Goal: Information Seeking & Learning: Compare options

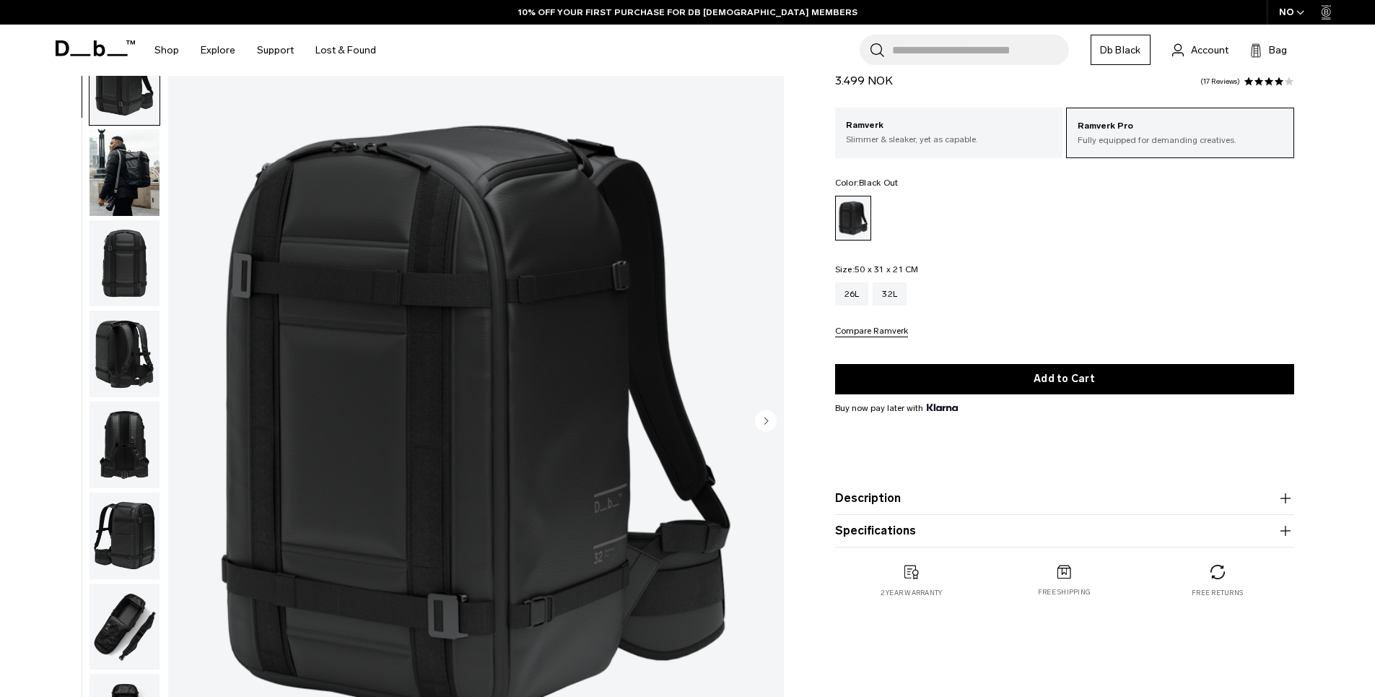
click at [134, 199] on img "button" at bounding box center [125, 172] width 70 height 87
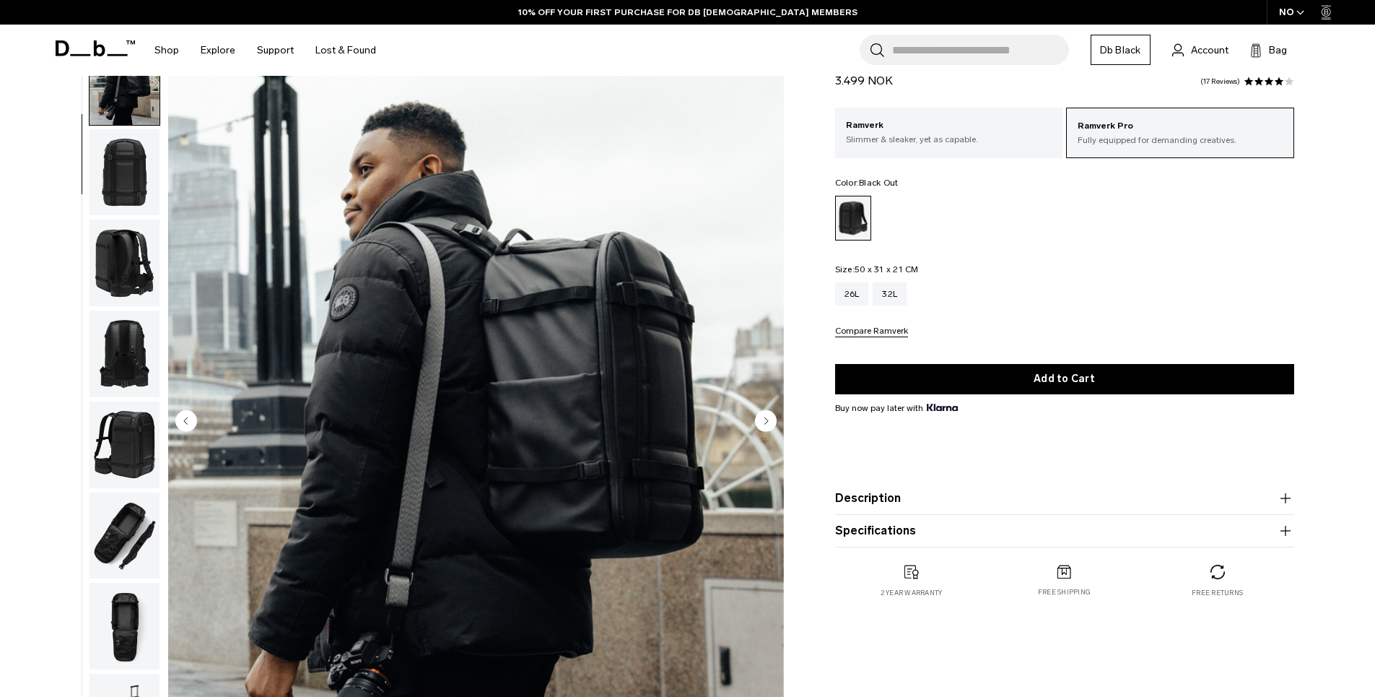
click at [123, 231] on img "button" at bounding box center [125, 262] width 70 height 87
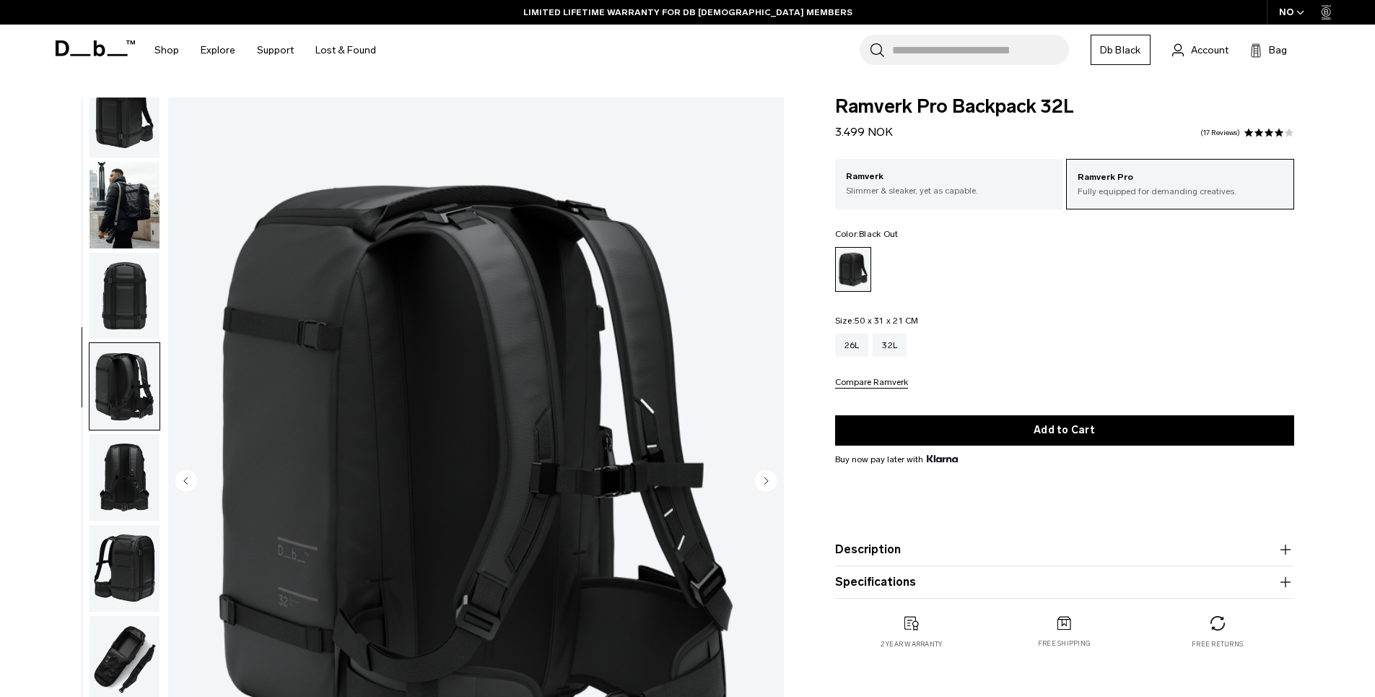
scroll to position [126, 0]
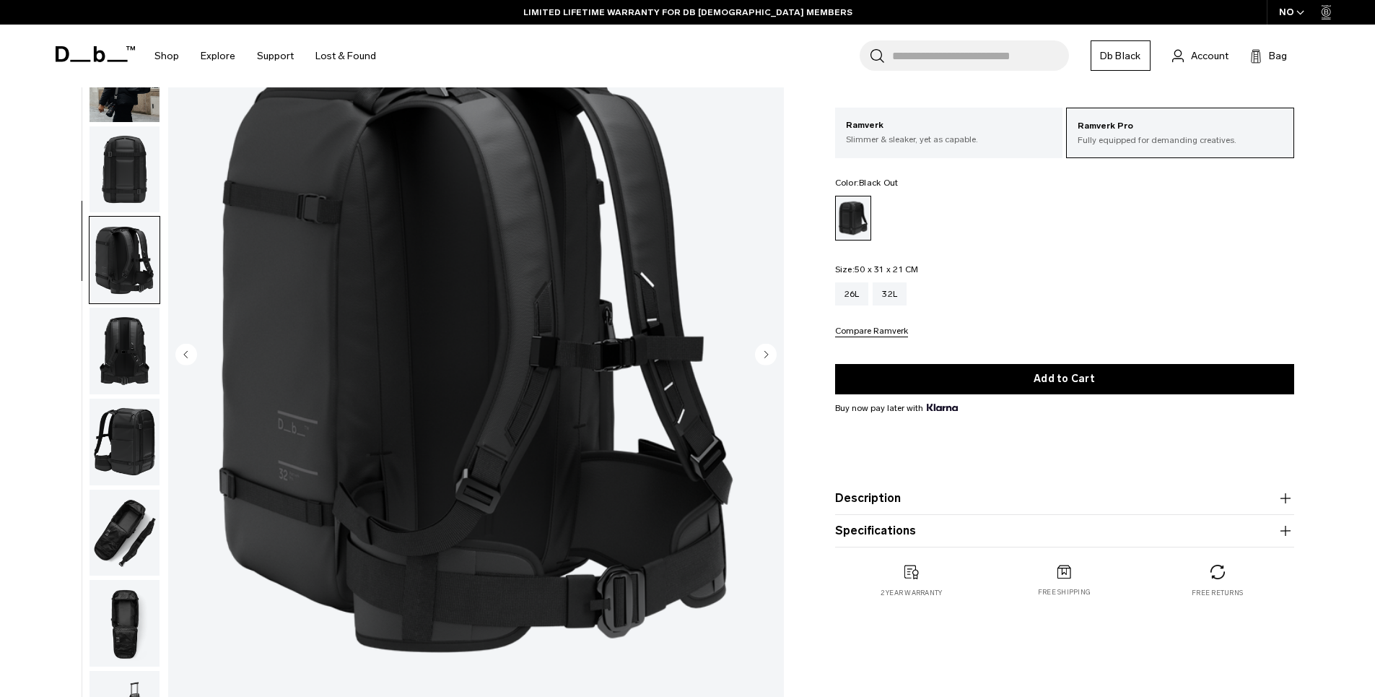
click at [149, 360] on img "button" at bounding box center [125, 351] width 70 height 87
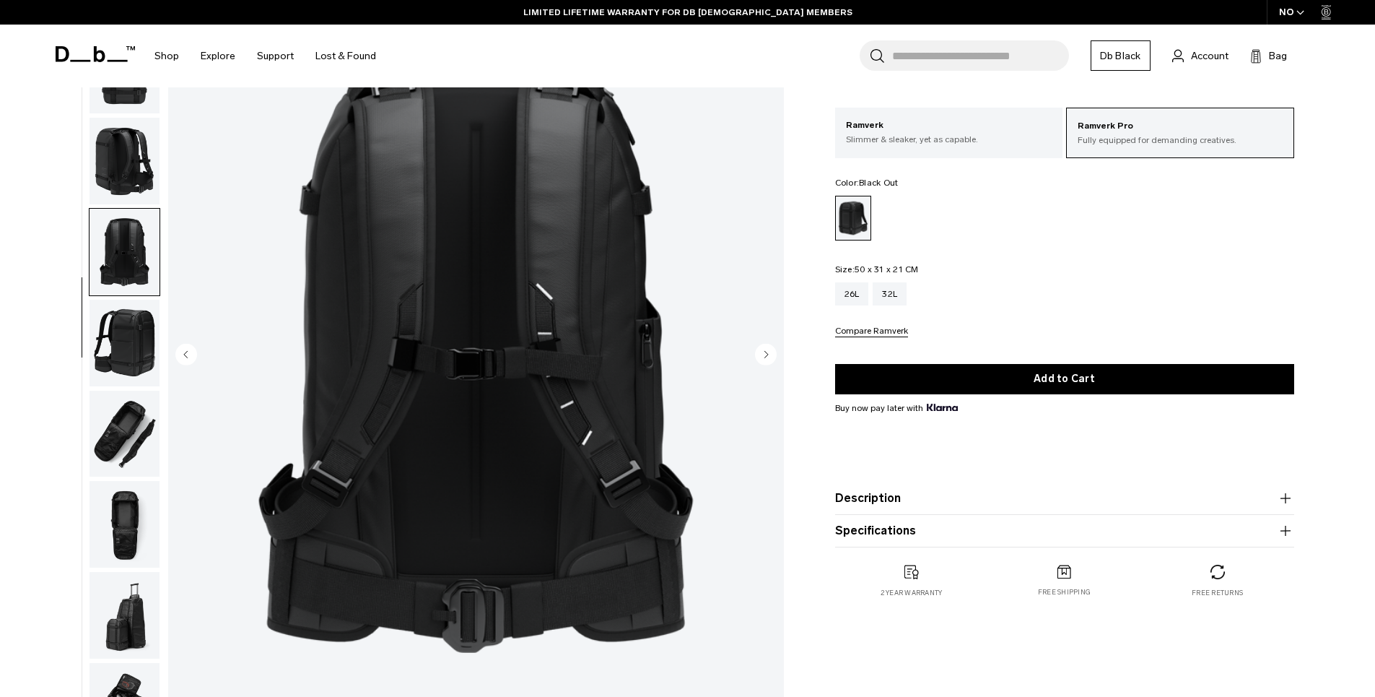
scroll to position [136, 0]
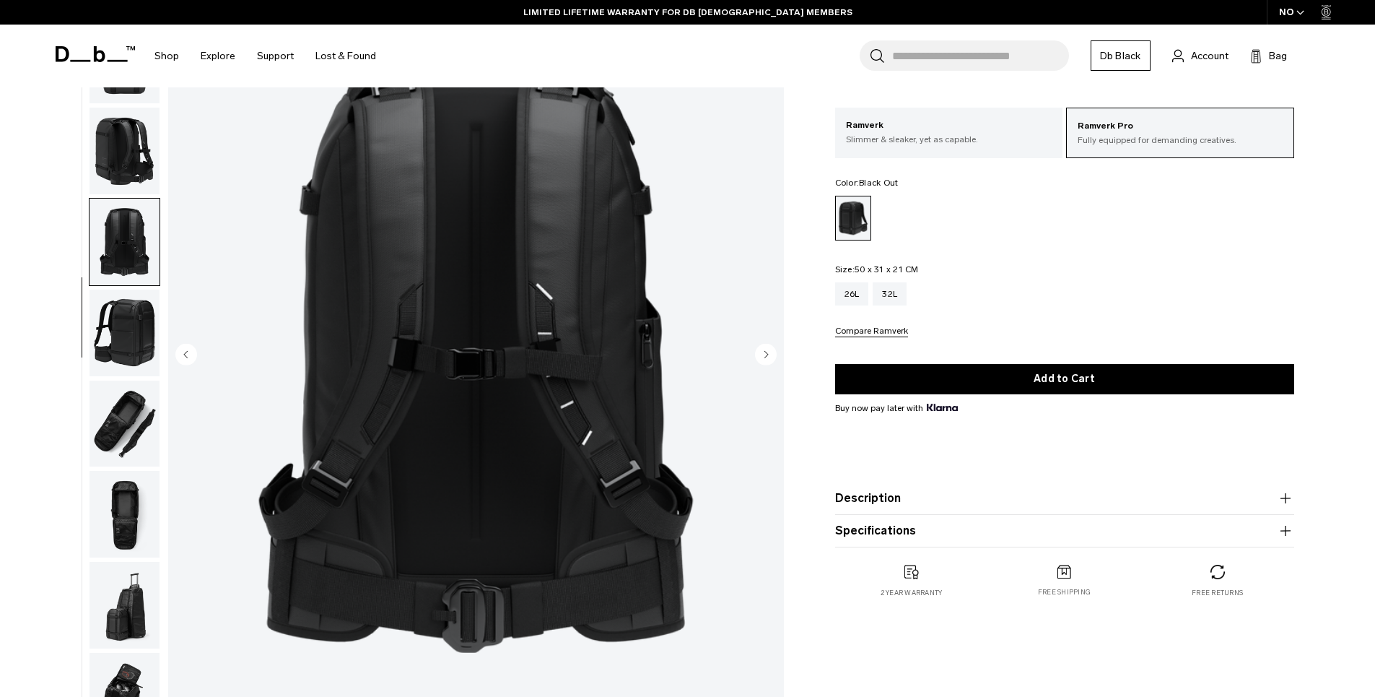
click at [149, 360] on img "button" at bounding box center [125, 333] width 70 height 87
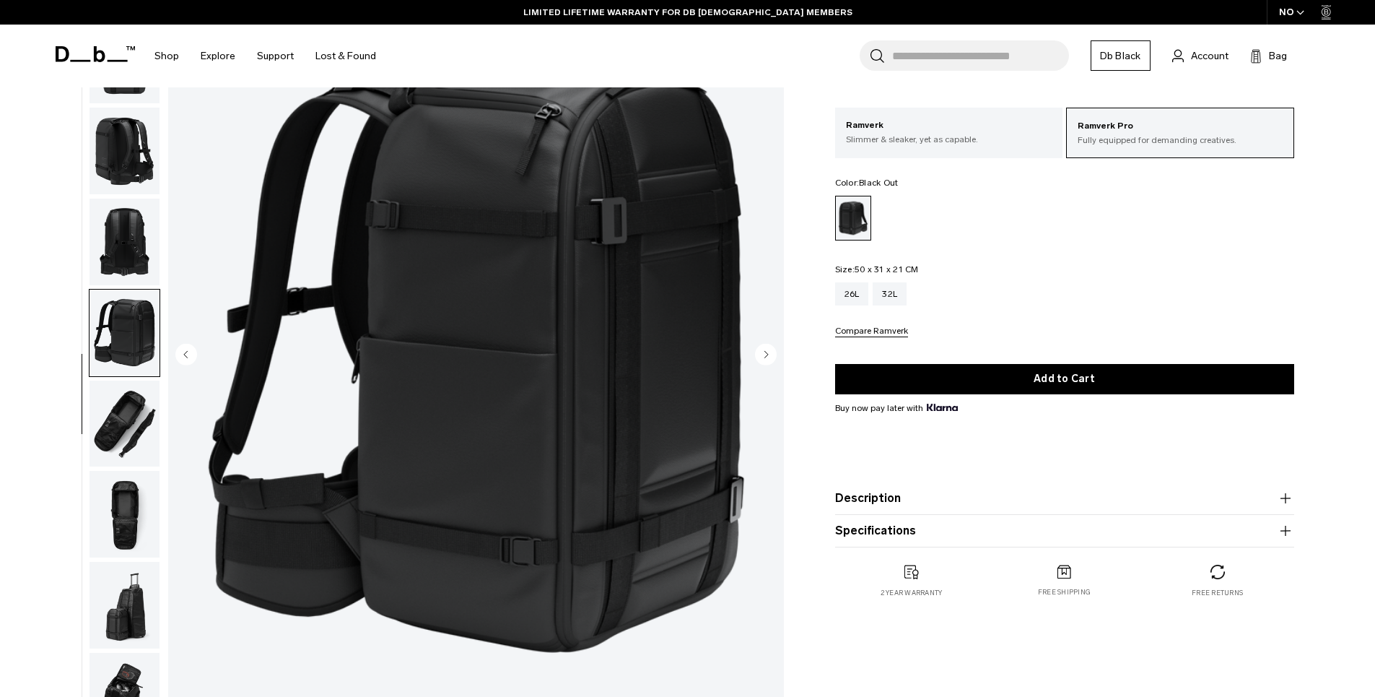
click at [149, 360] on img "button" at bounding box center [125, 333] width 70 height 87
click at [136, 409] on img "button" at bounding box center [125, 424] width 70 height 87
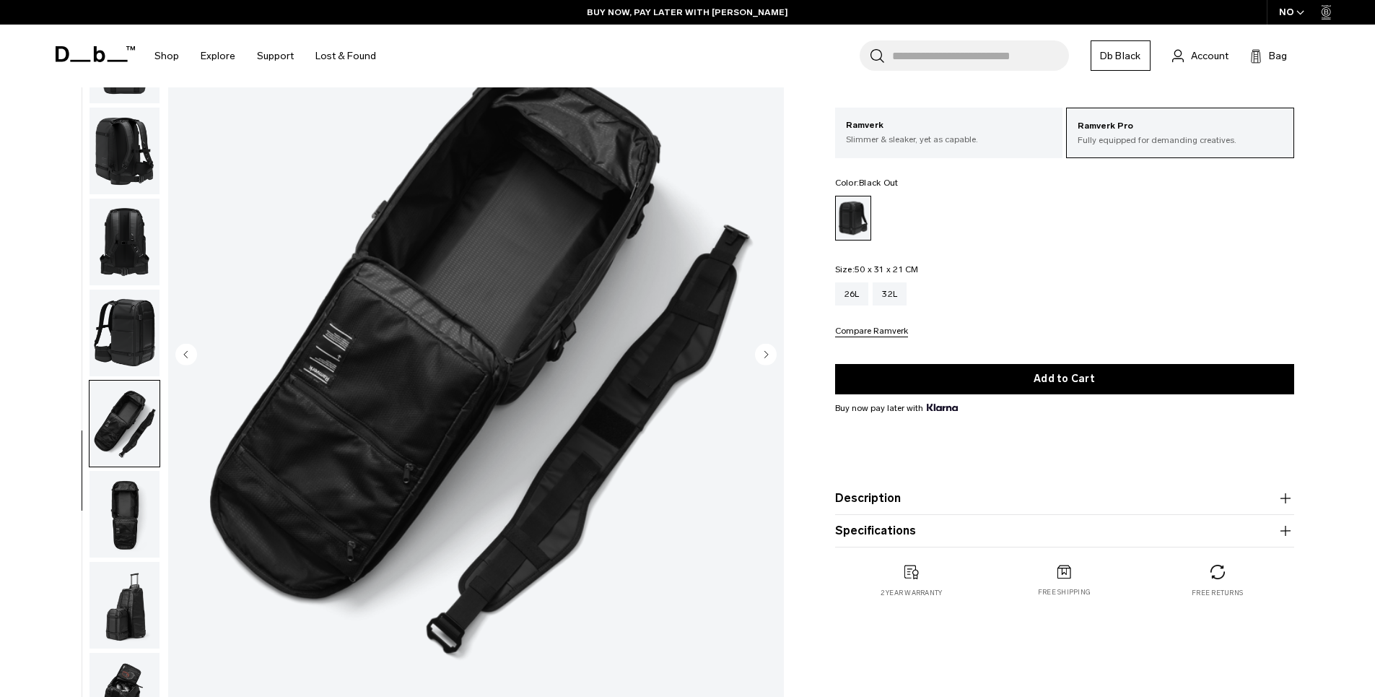
click at [115, 492] on img "button" at bounding box center [125, 514] width 70 height 87
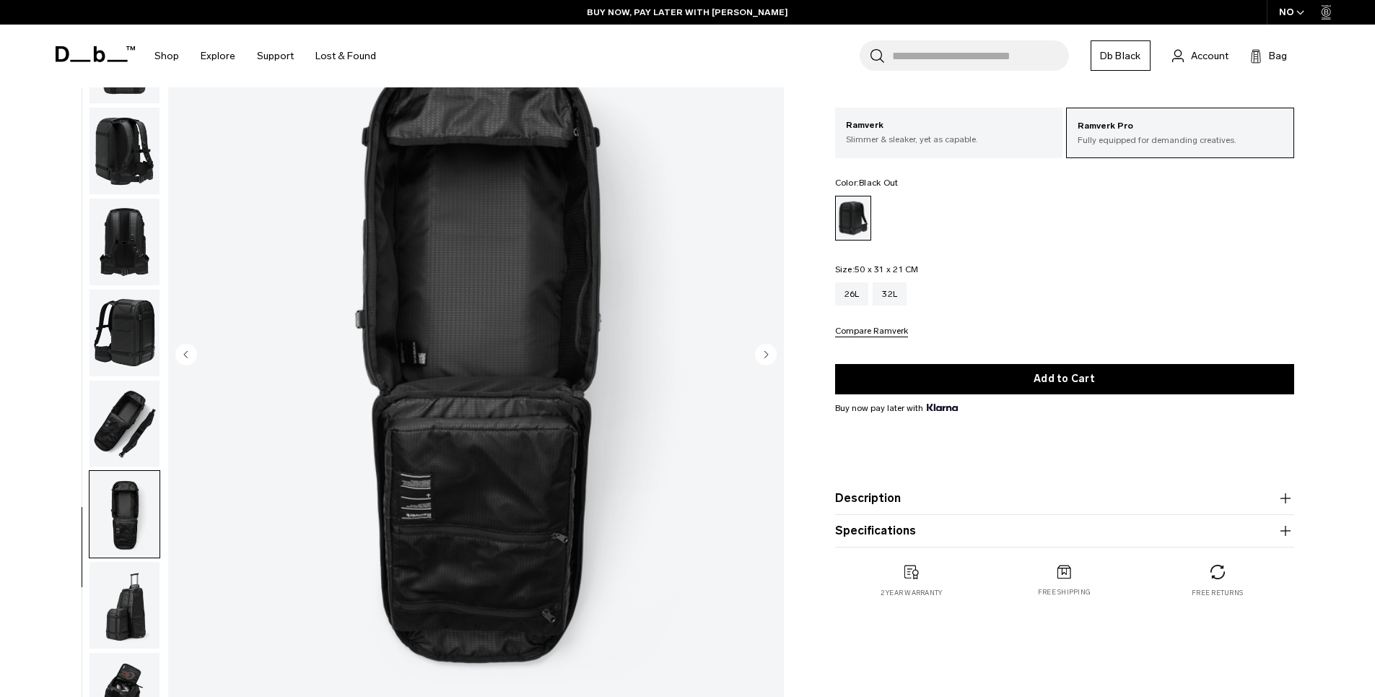
click at [117, 571] on img "button" at bounding box center [125, 605] width 70 height 87
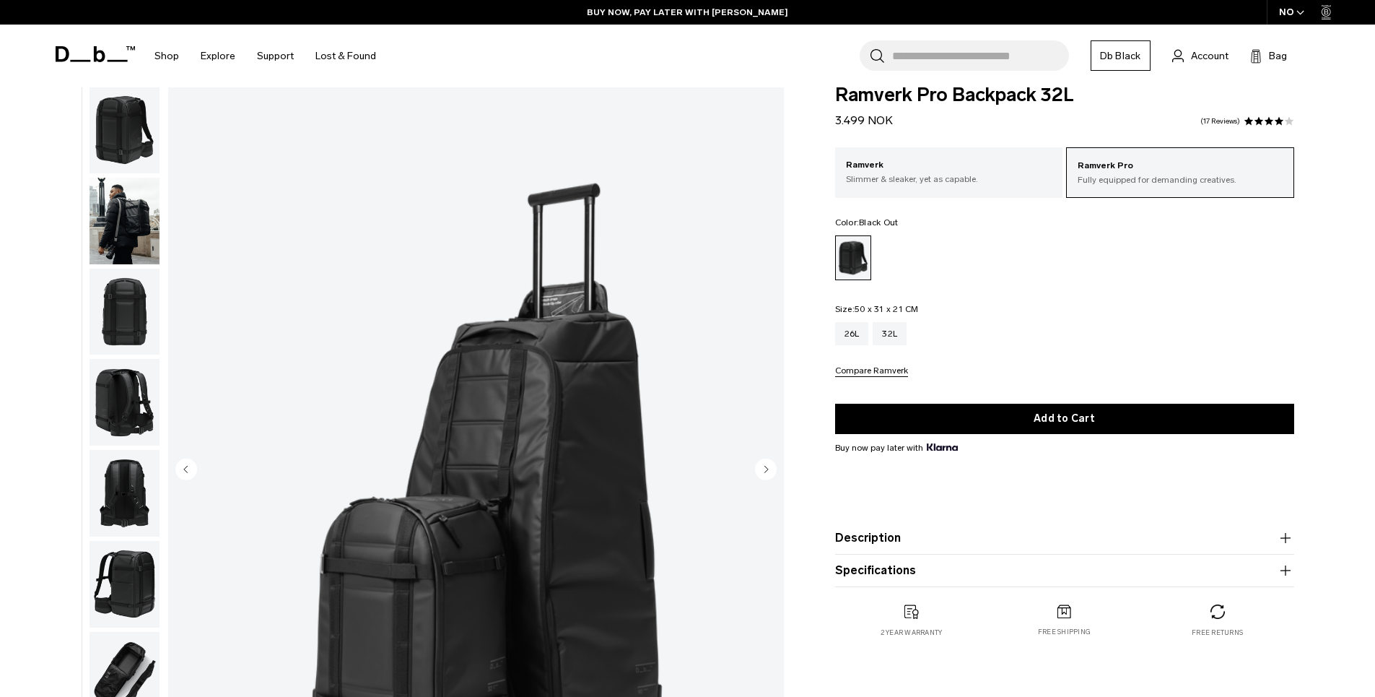
scroll to position [0, 0]
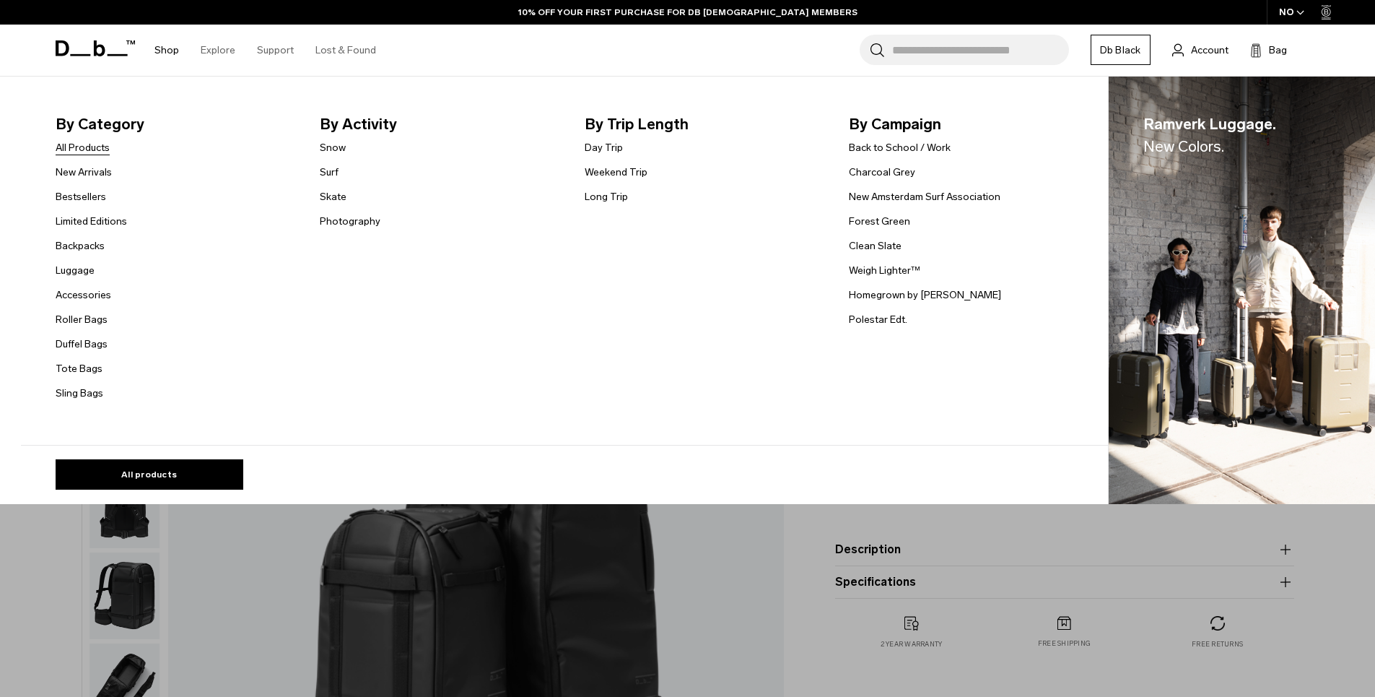
click at [101, 152] on link "All Products" at bounding box center [83, 147] width 54 height 15
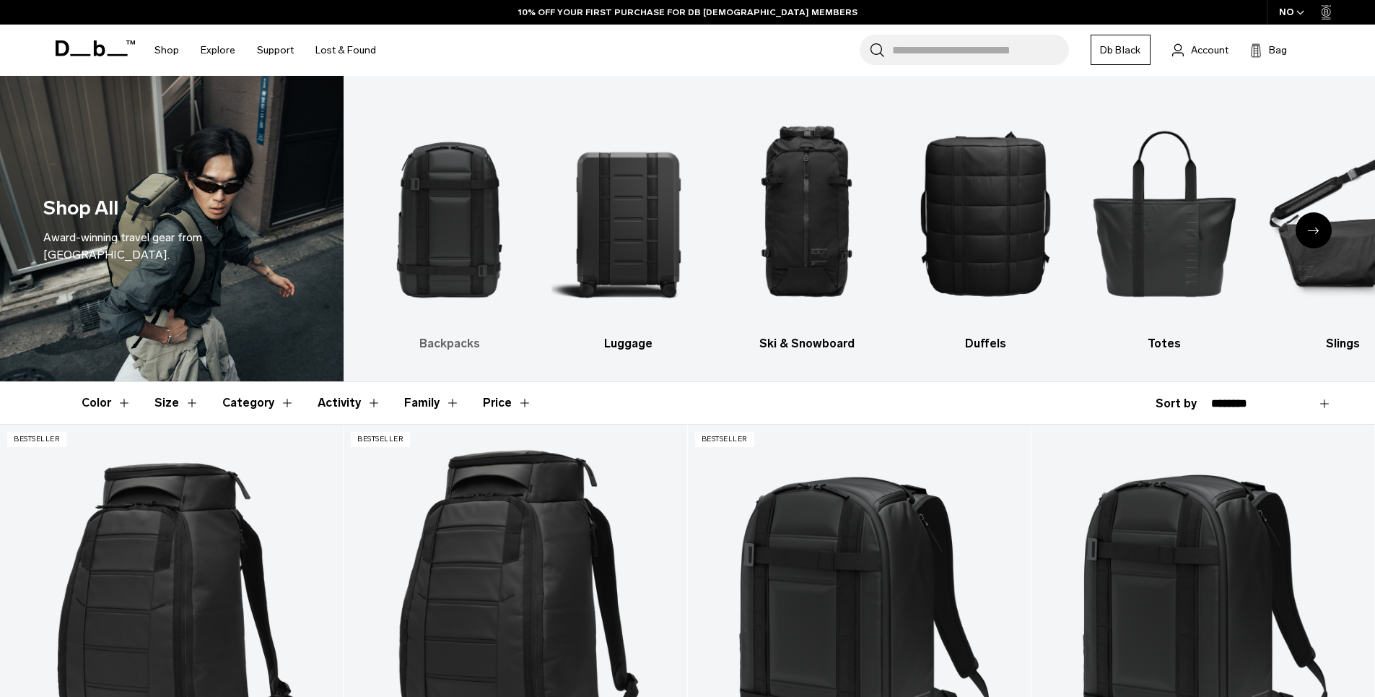
click at [468, 150] on img "1 / 10" at bounding box center [450, 212] width 154 height 230
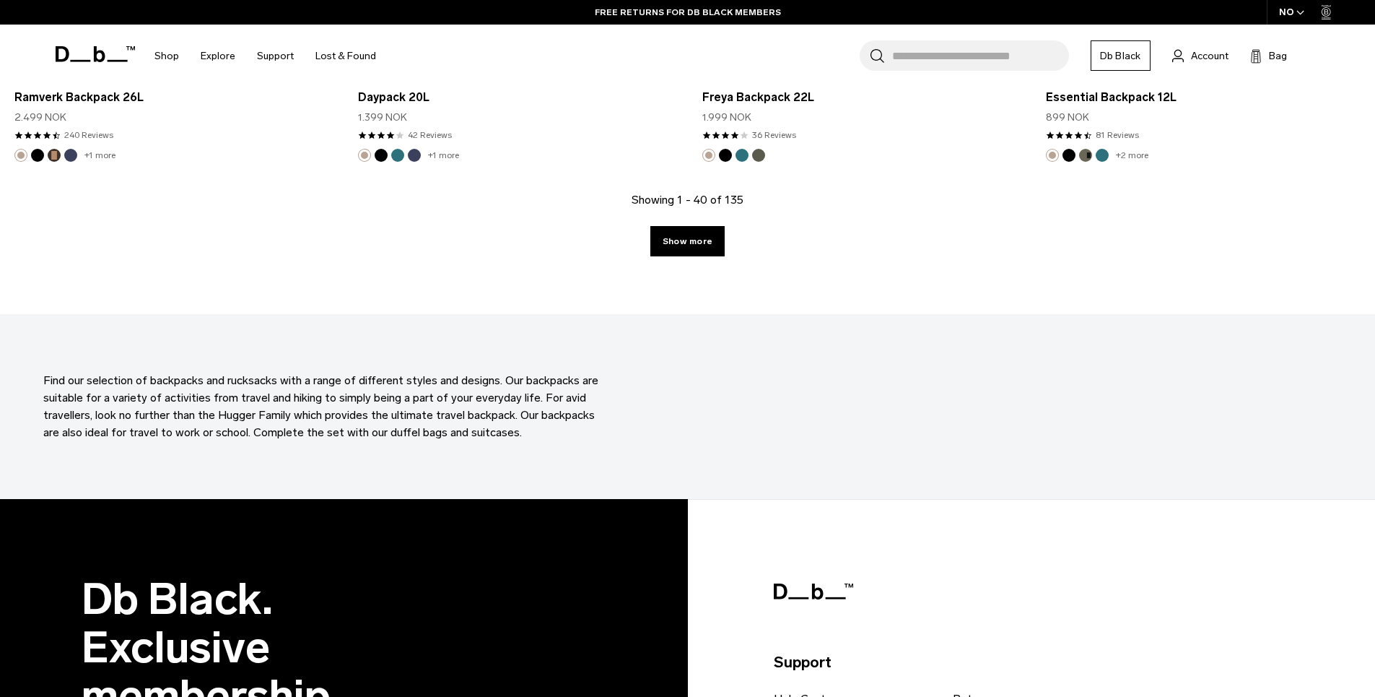
scroll to position [5175, 0]
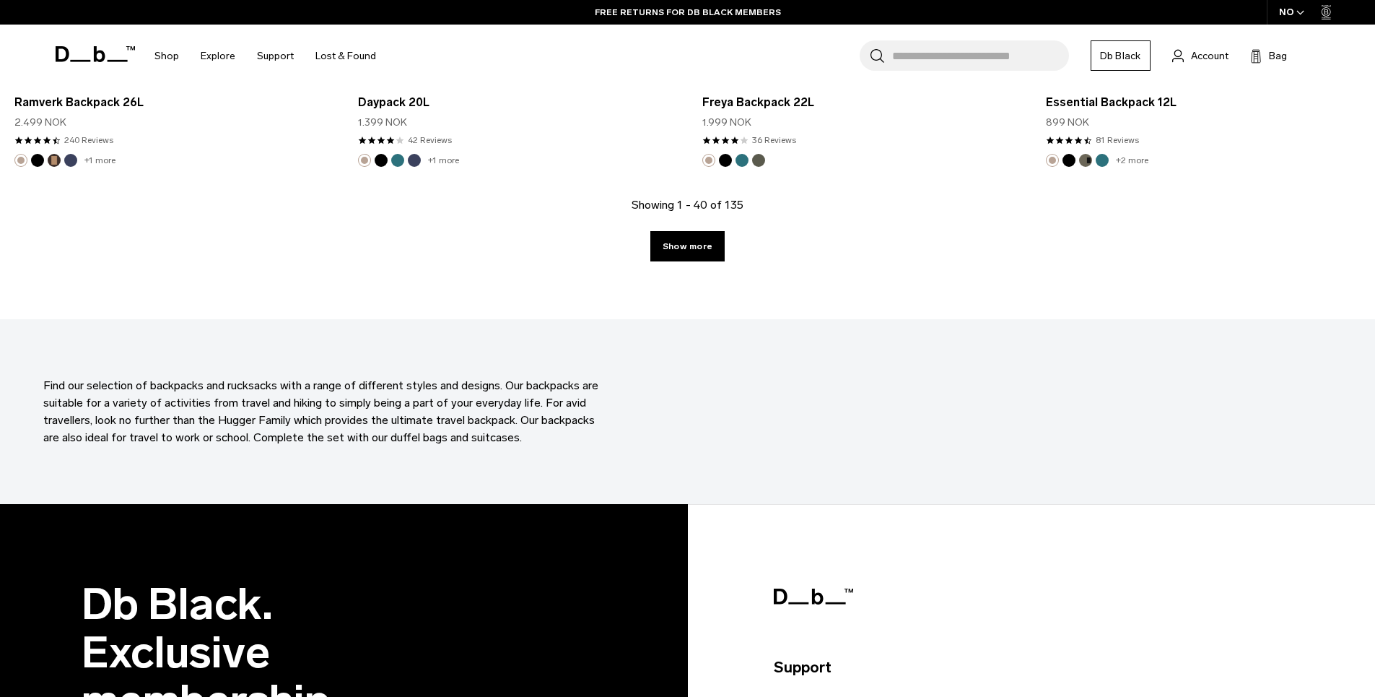
click at [711, 266] on div "Showing 1 - 40 of 135 Show more" at bounding box center [687, 257] width 1375 height 123
click at [696, 250] on link "Show more" at bounding box center [688, 246] width 74 height 30
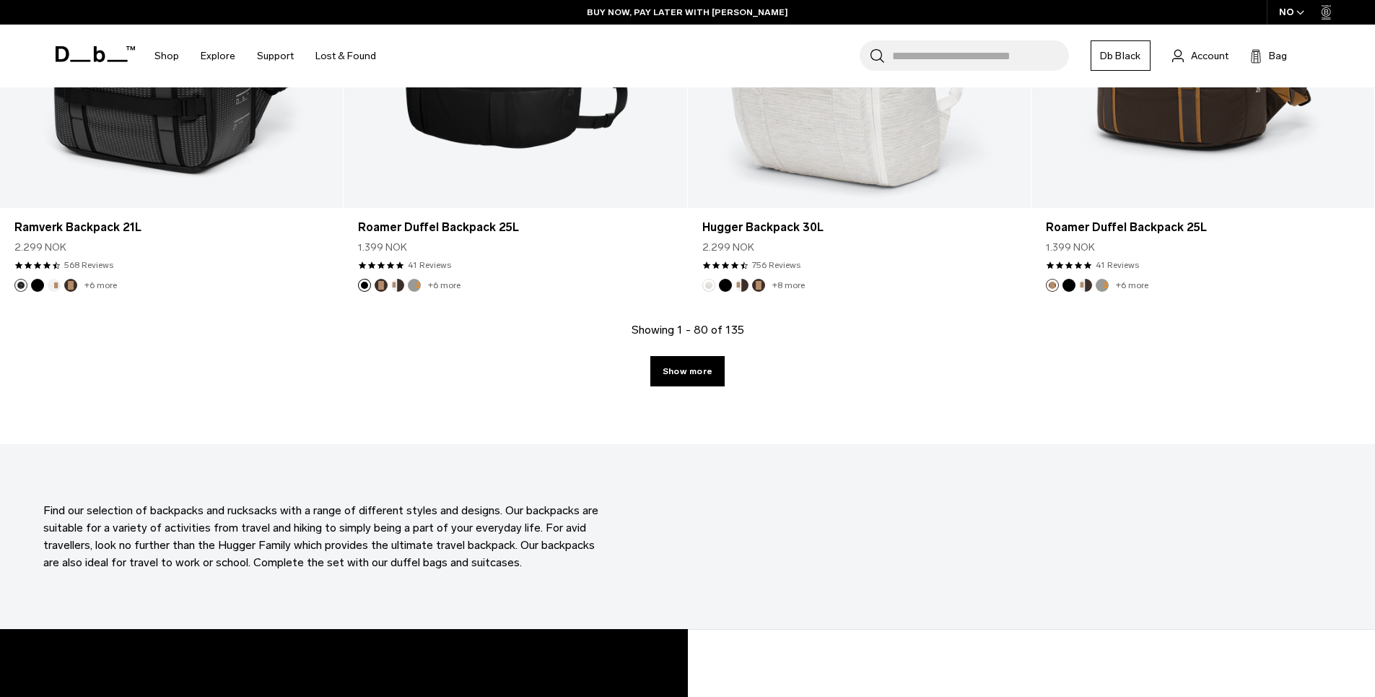
scroll to position [9789, 0]
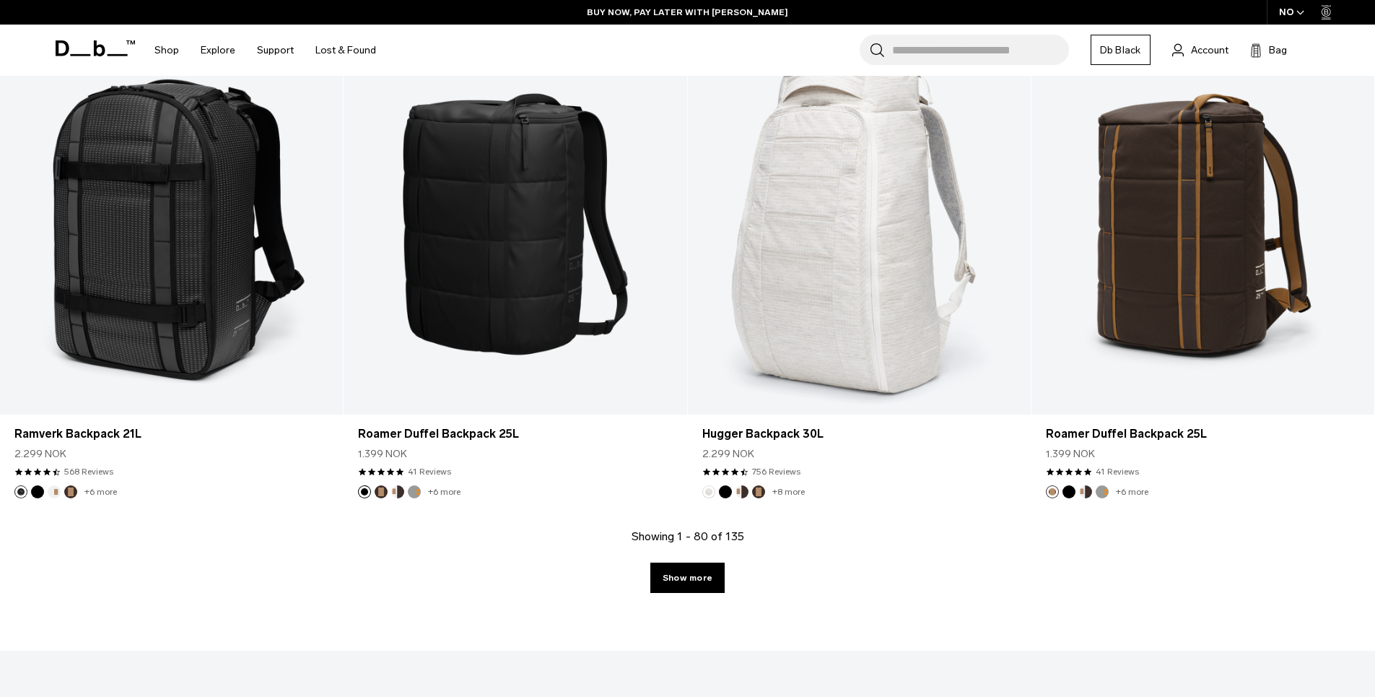
click at [692, 596] on div "Showing 1 - 80 of 135 Show more" at bounding box center [687, 589] width 1375 height 123
click at [692, 581] on link "Show more" at bounding box center [688, 577] width 74 height 30
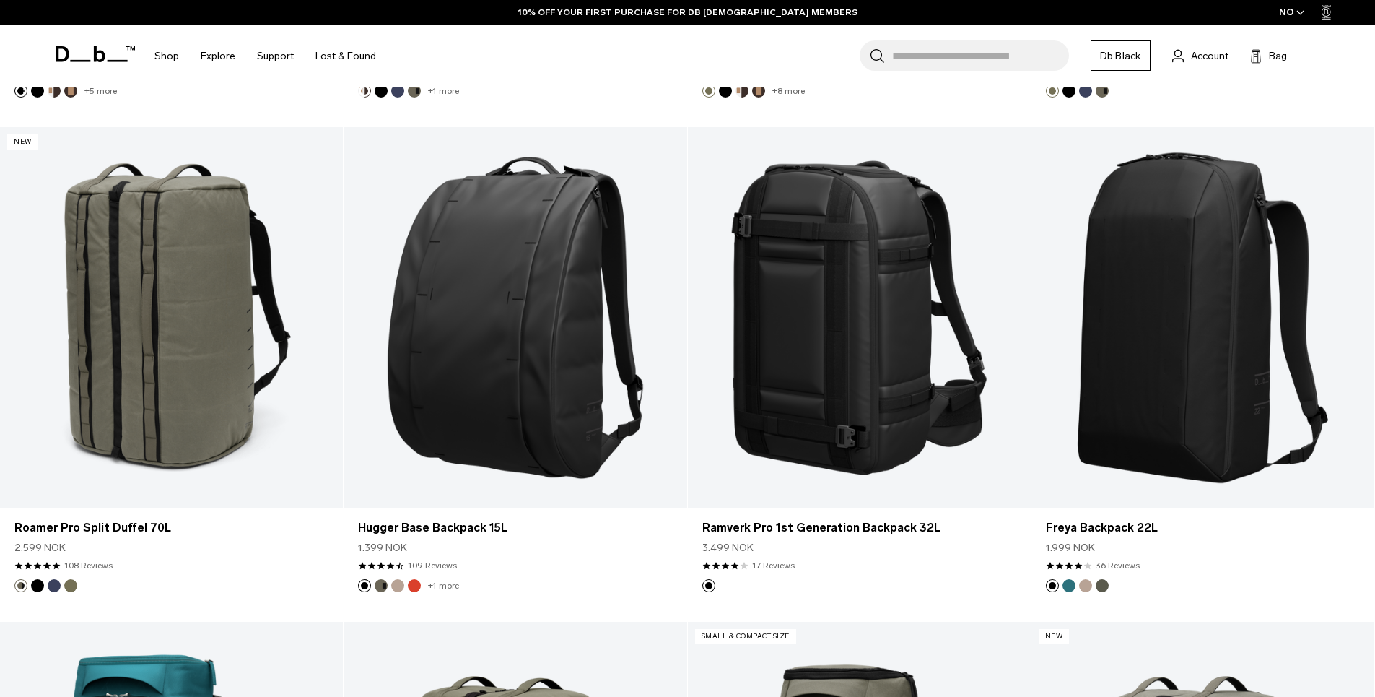
scroll to position [10610, 0]
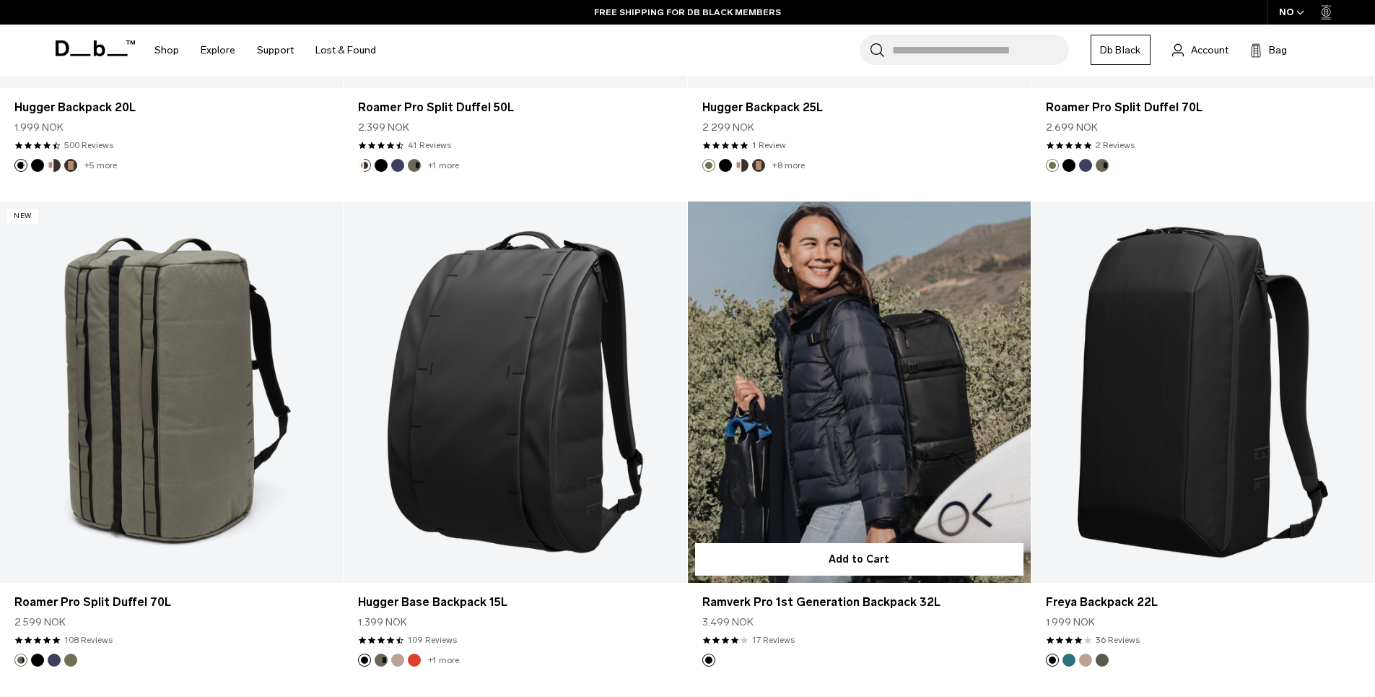
click at [903, 371] on link "Ramverk Pro 1st Generation Backpack 32L" at bounding box center [859, 391] width 343 height 381
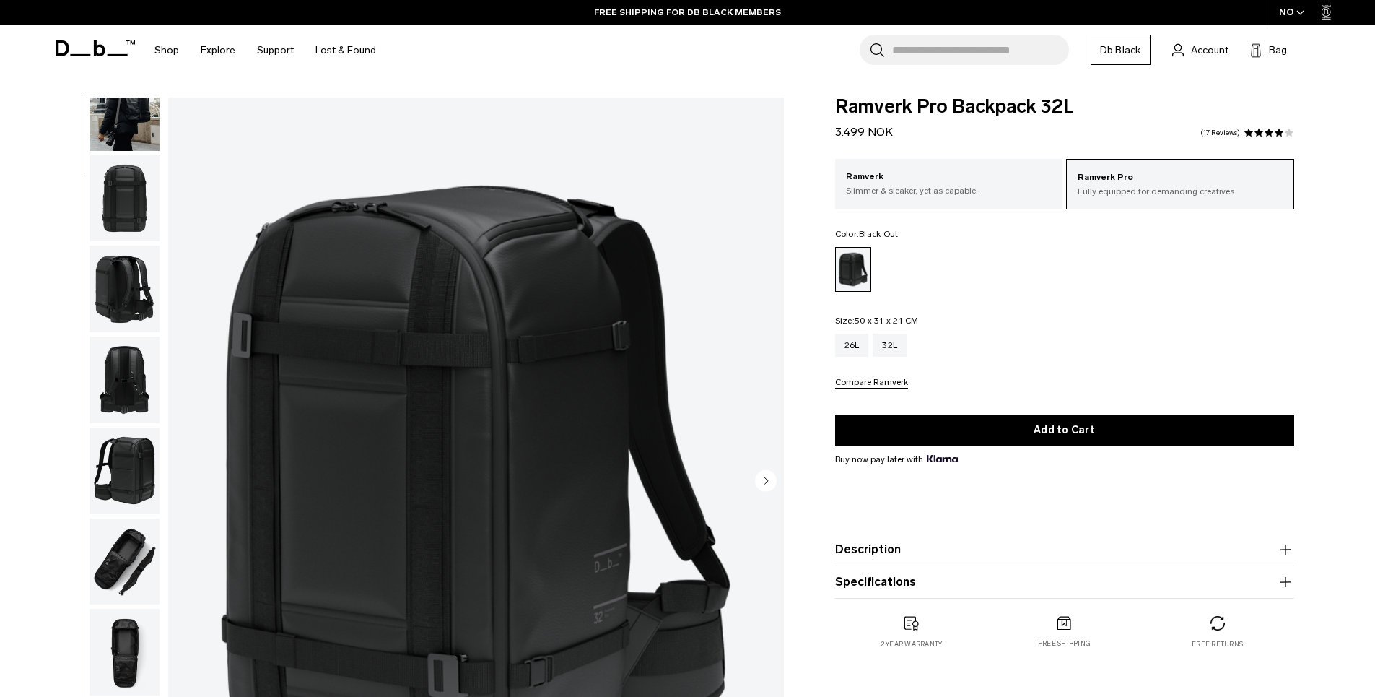
scroll to position [136, 0]
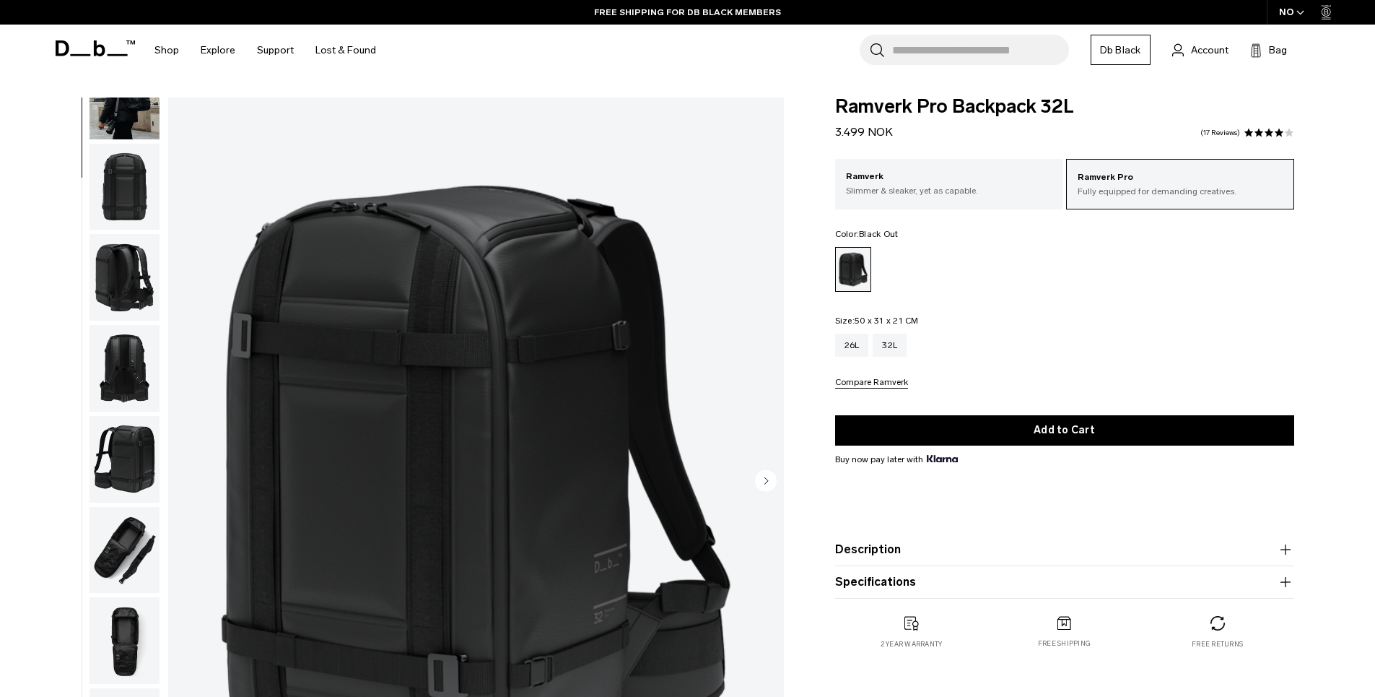
click at [114, 510] on img "button" at bounding box center [125, 550] width 70 height 87
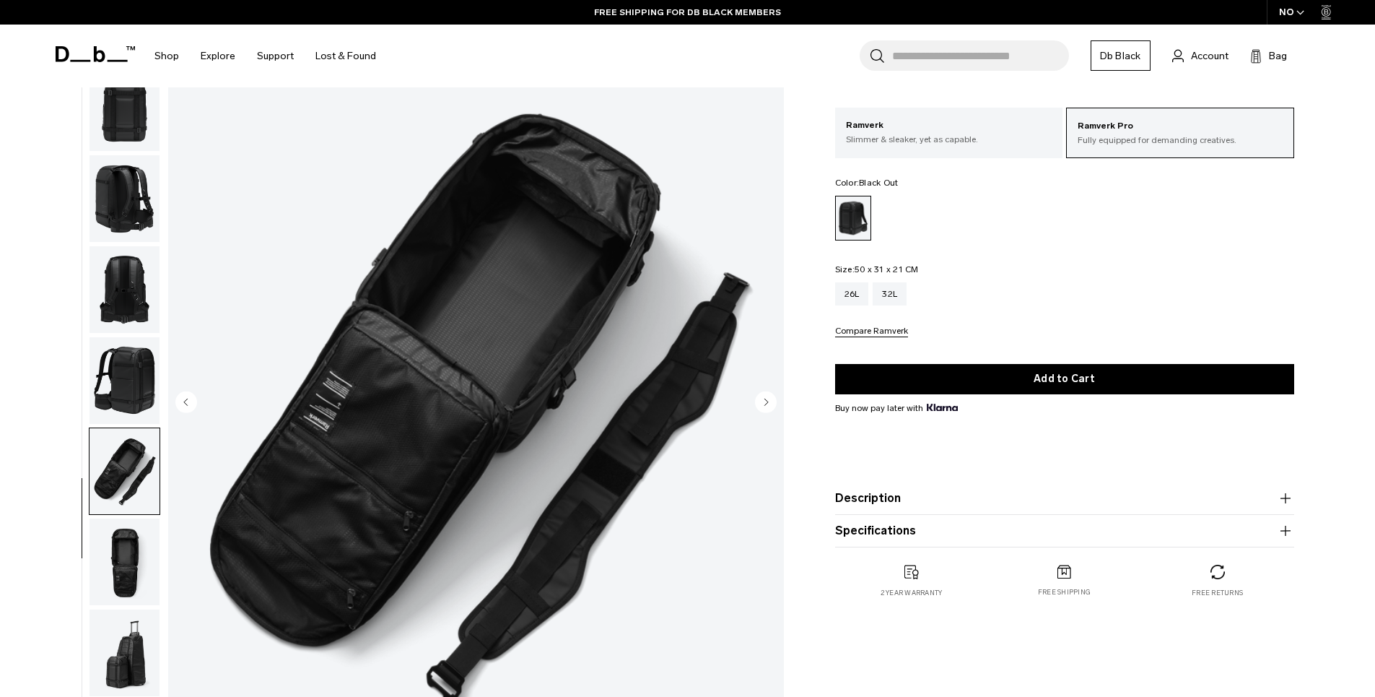
scroll to position [92, 0]
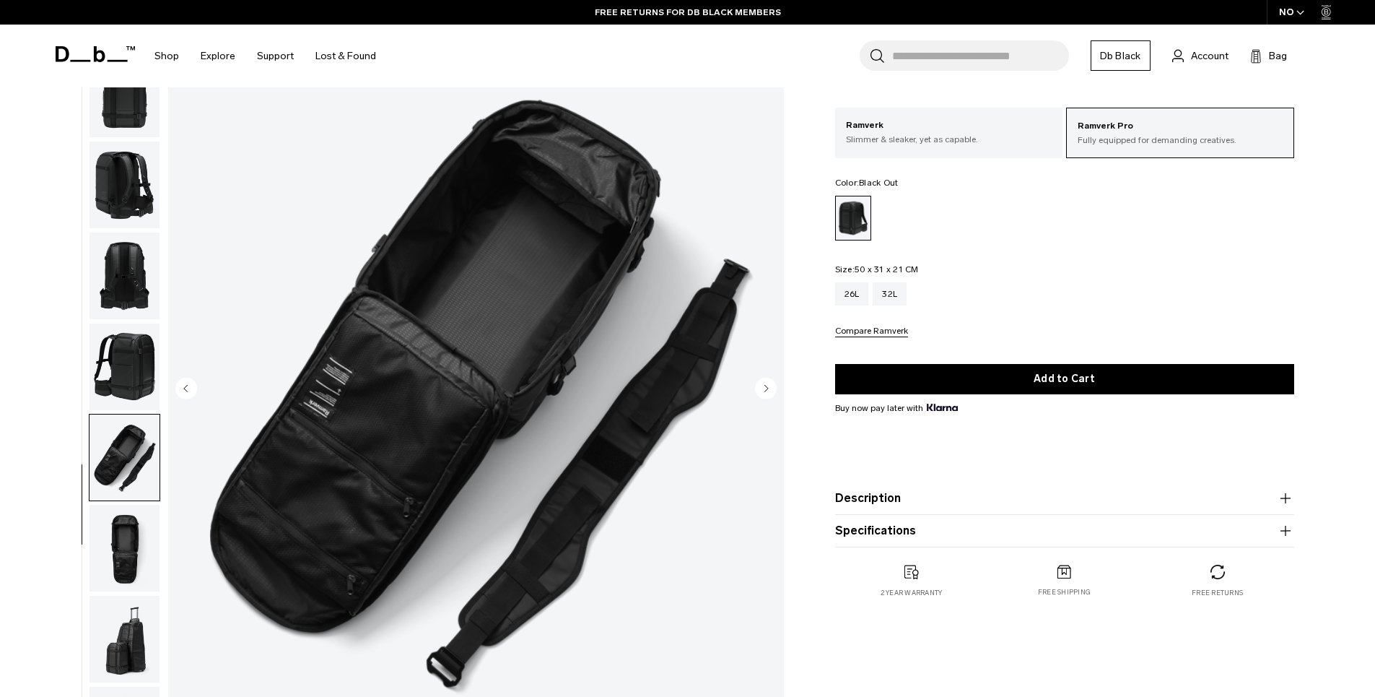
click at [119, 677] on img "button" at bounding box center [125, 639] width 70 height 87
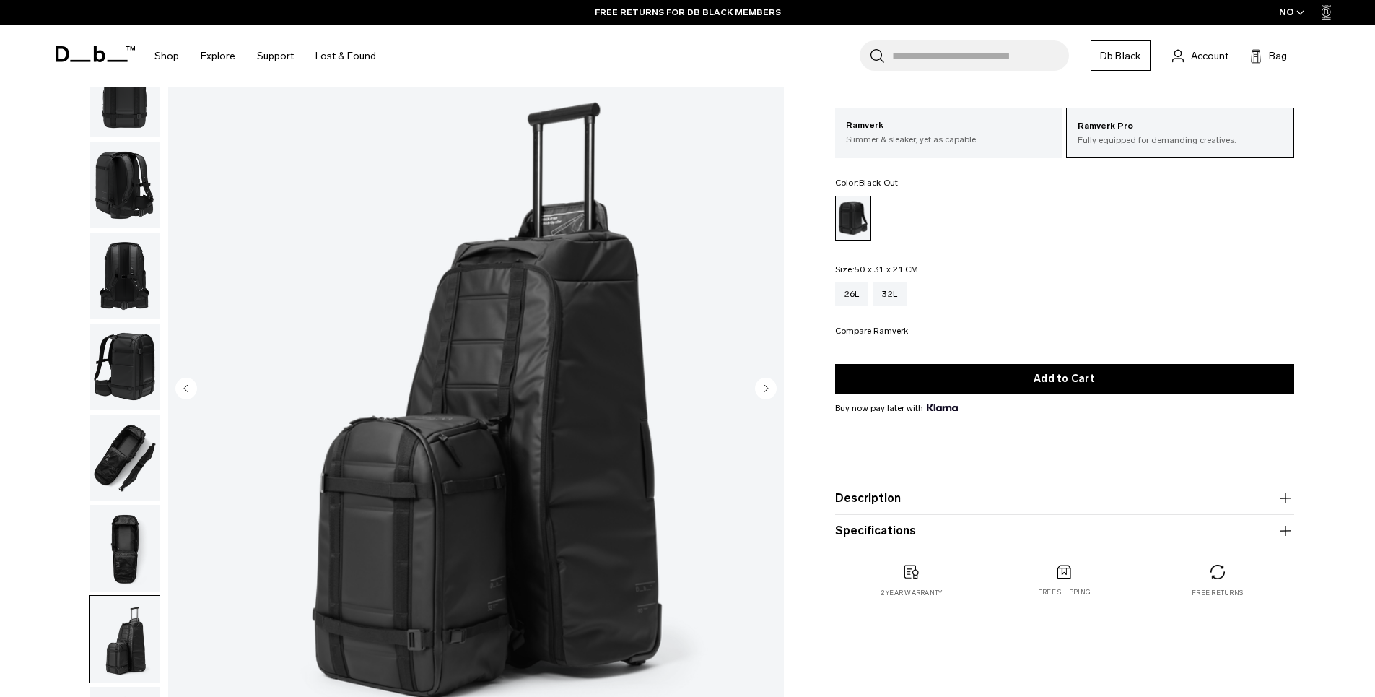
click at [105, 536] on img "button" at bounding box center [125, 548] width 70 height 87
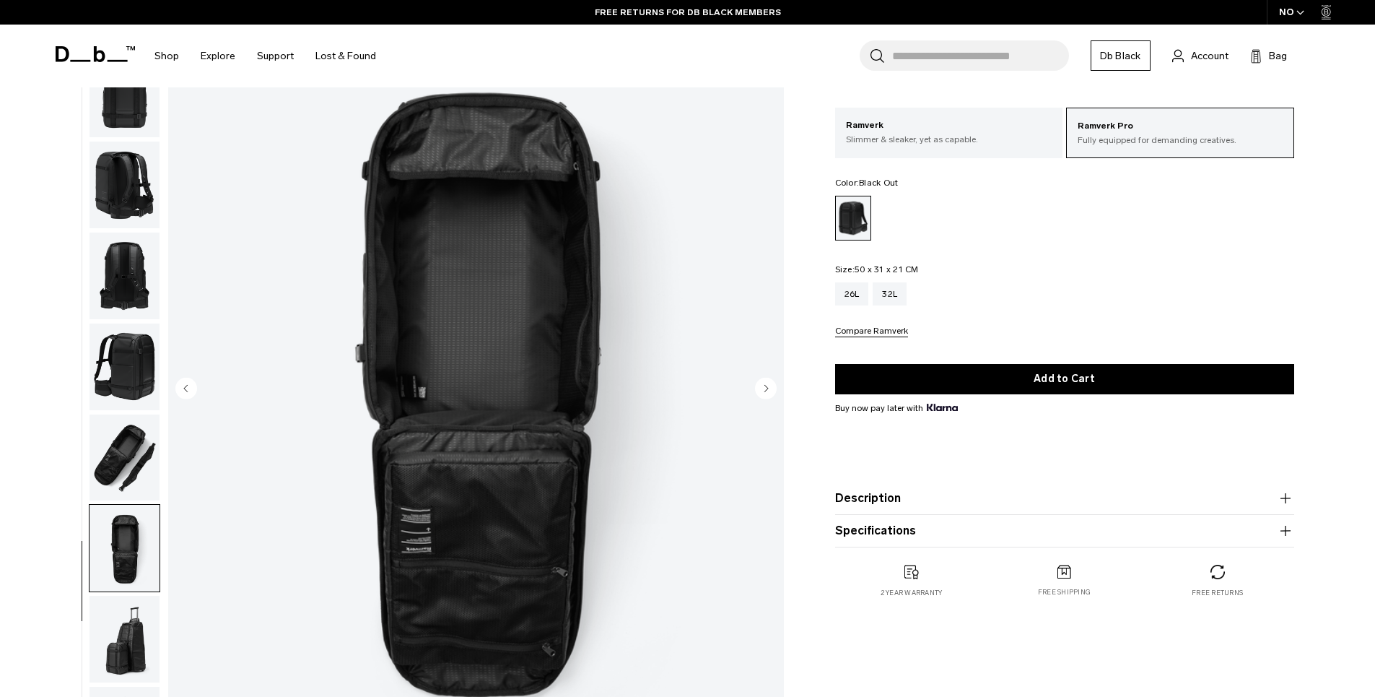
scroll to position [0, 0]
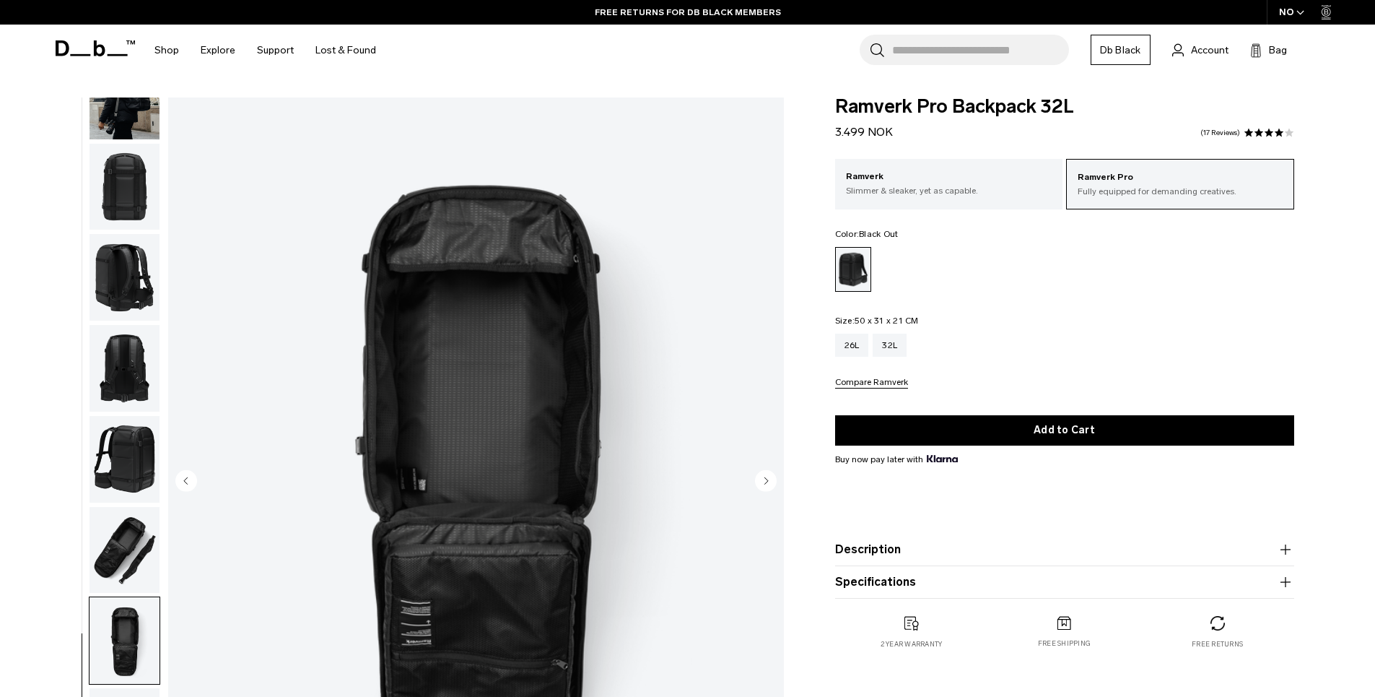
click at [162, 203] on div "08 / 10" at bounding box center [415, 485] width 754 height 776
click at [147, 201] on img "button" at bounding box center [125, 187] width 70 height 87
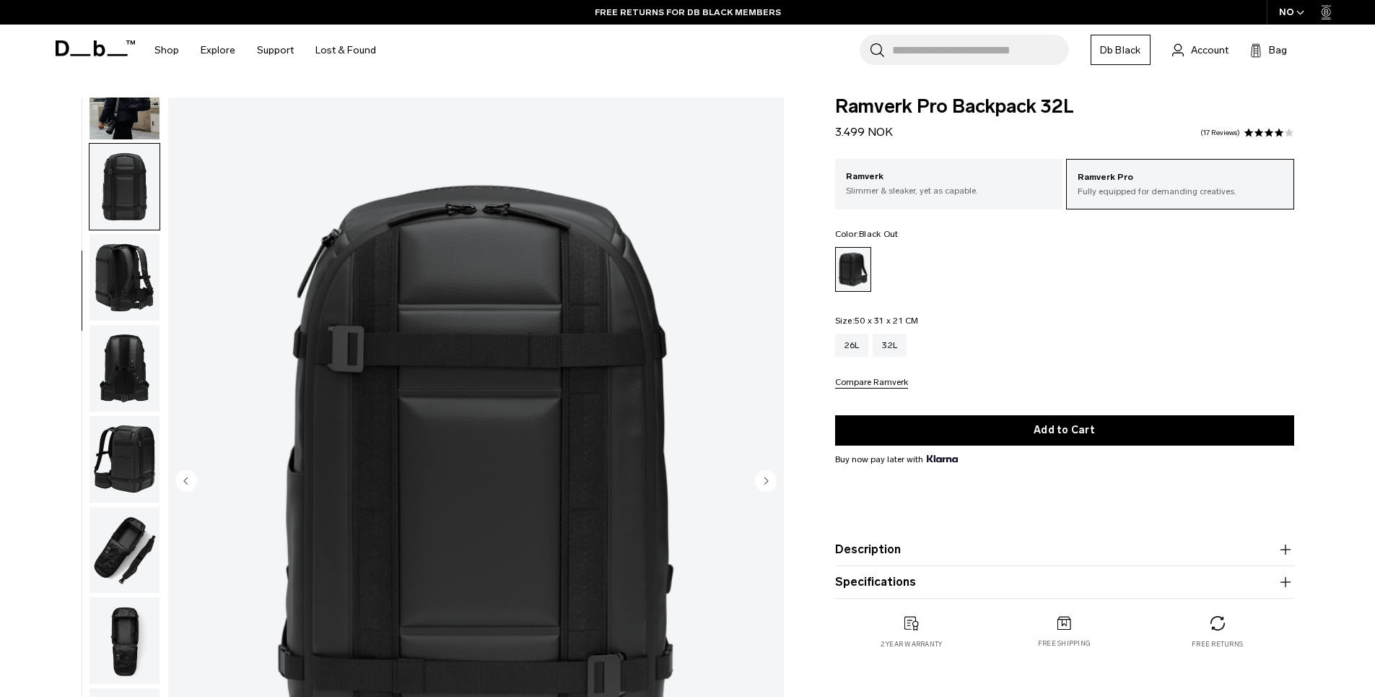
click at [126, 262] on img "button" at bounding box center [125, 277] width 70 height 87
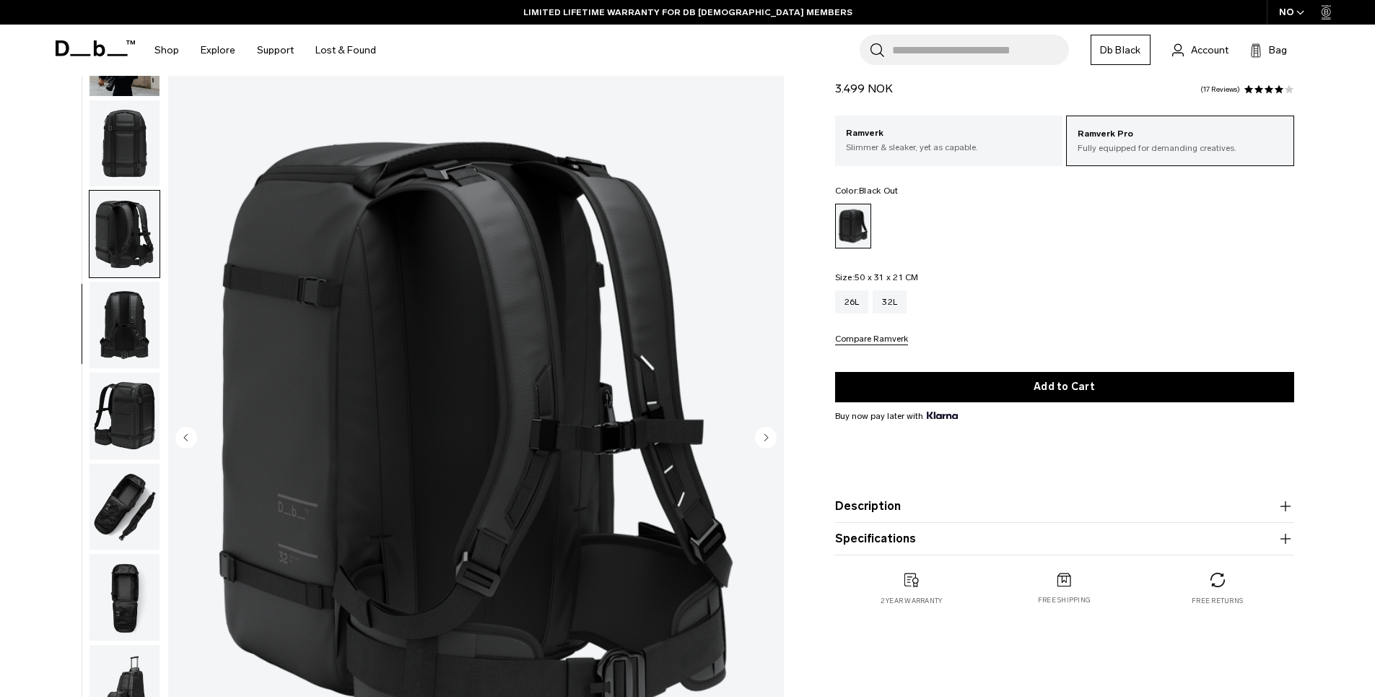
scroll to position [74, 0]
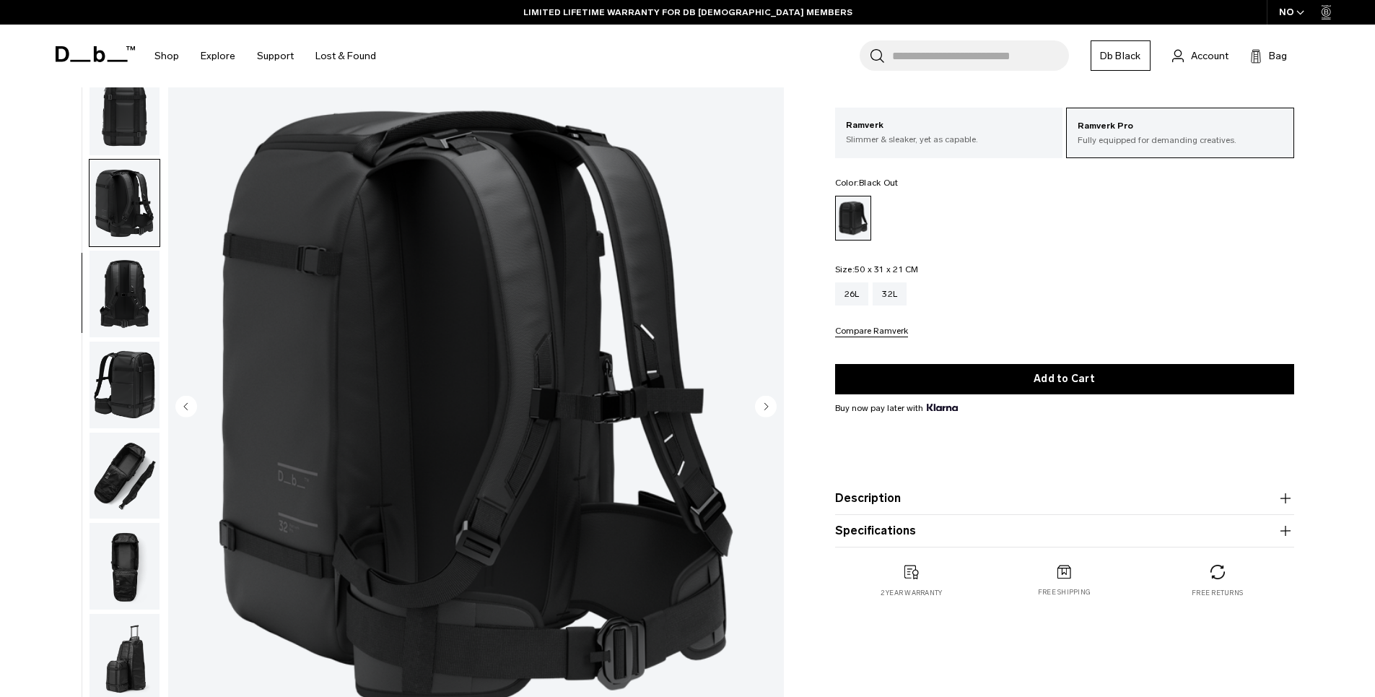
click at [123, 318] on img "button" at bounding box center [125, 294] width 70 height 87
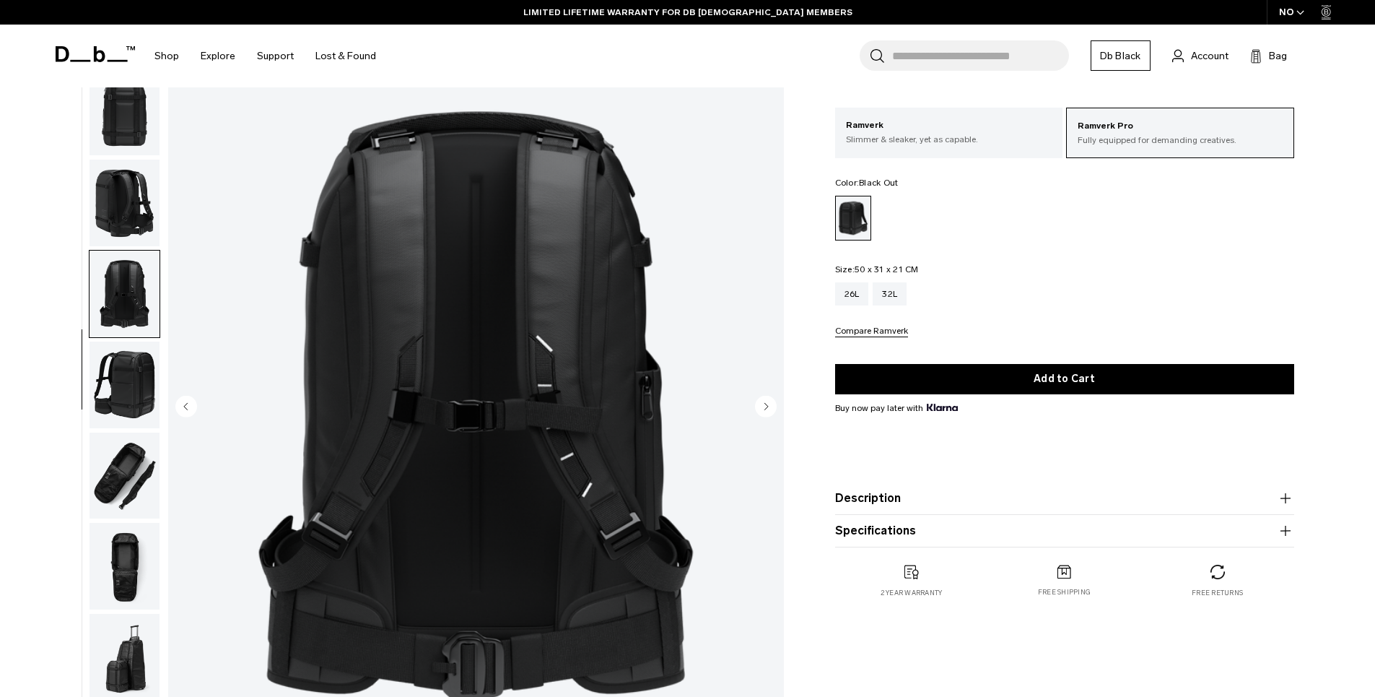
click at [105, 380] on img "button" at bounding box center [125, 385] width 70 height 87
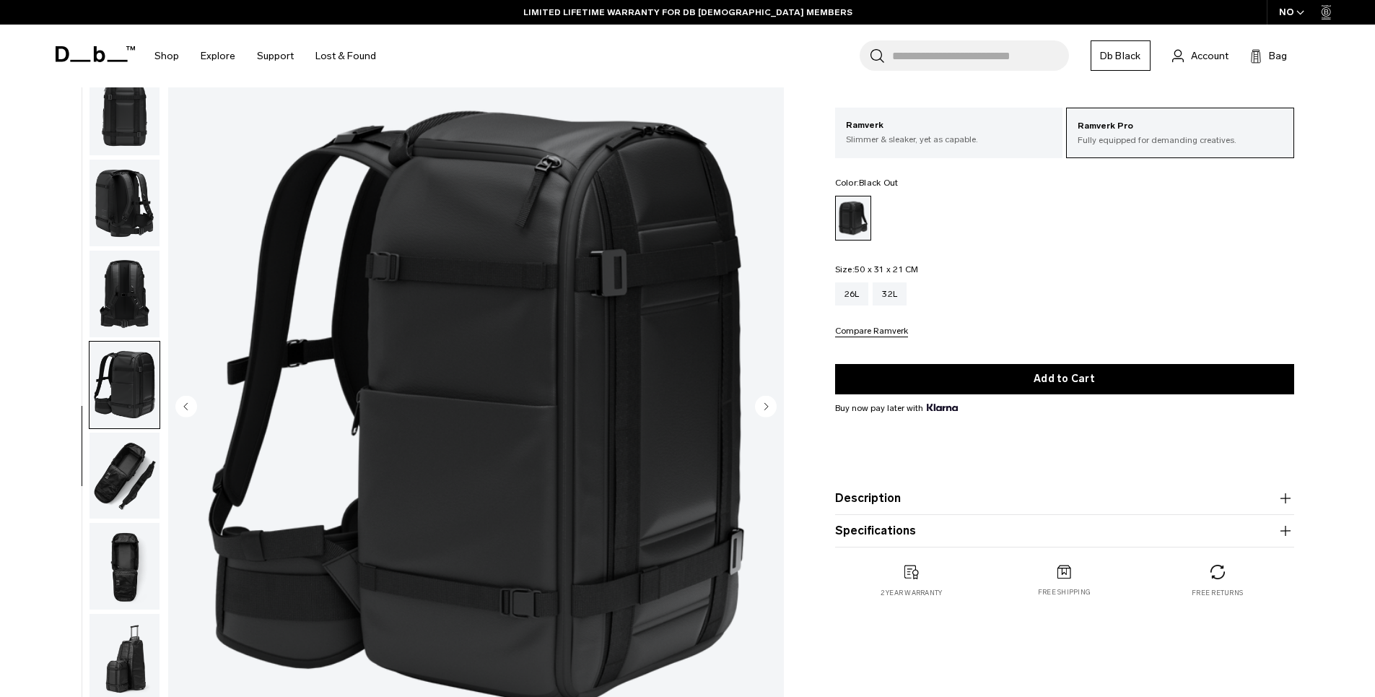
click at [103, 420] on img "button" at bounding box center [125, 385] width 70 height 87
click at [119, 483] on img "button" at bounding box center [125, 475] width 70 height 87
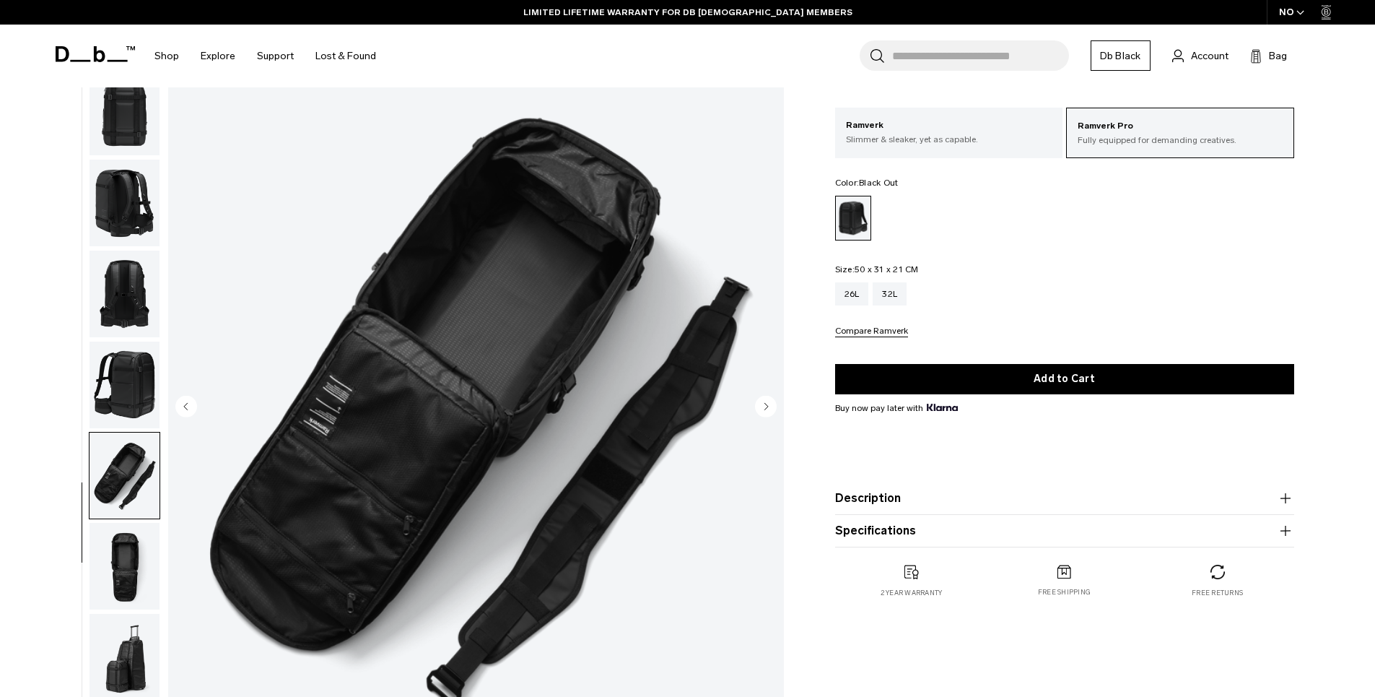
click at [124, 559] on img "button" at bounding box center [125, 566] width 70 height 87
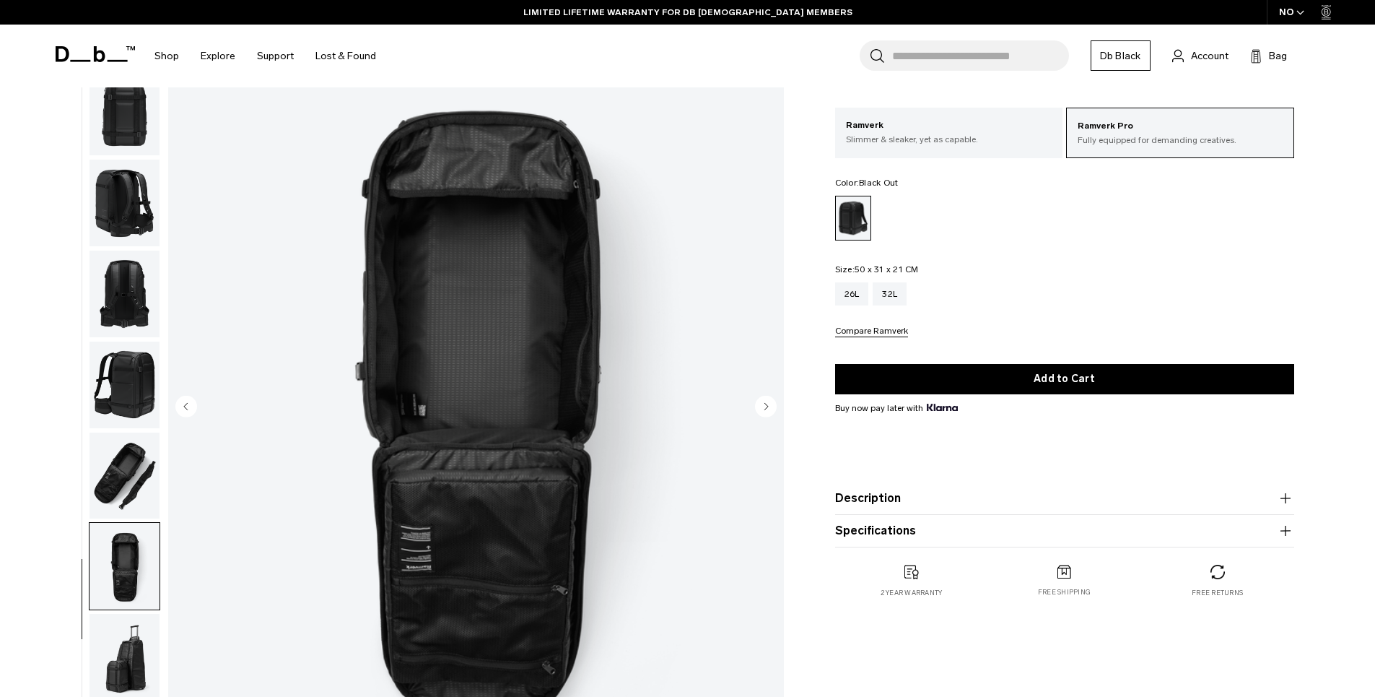
click at [131, 456] on img "button" at bounding box center [125, 475] width 70 height 87
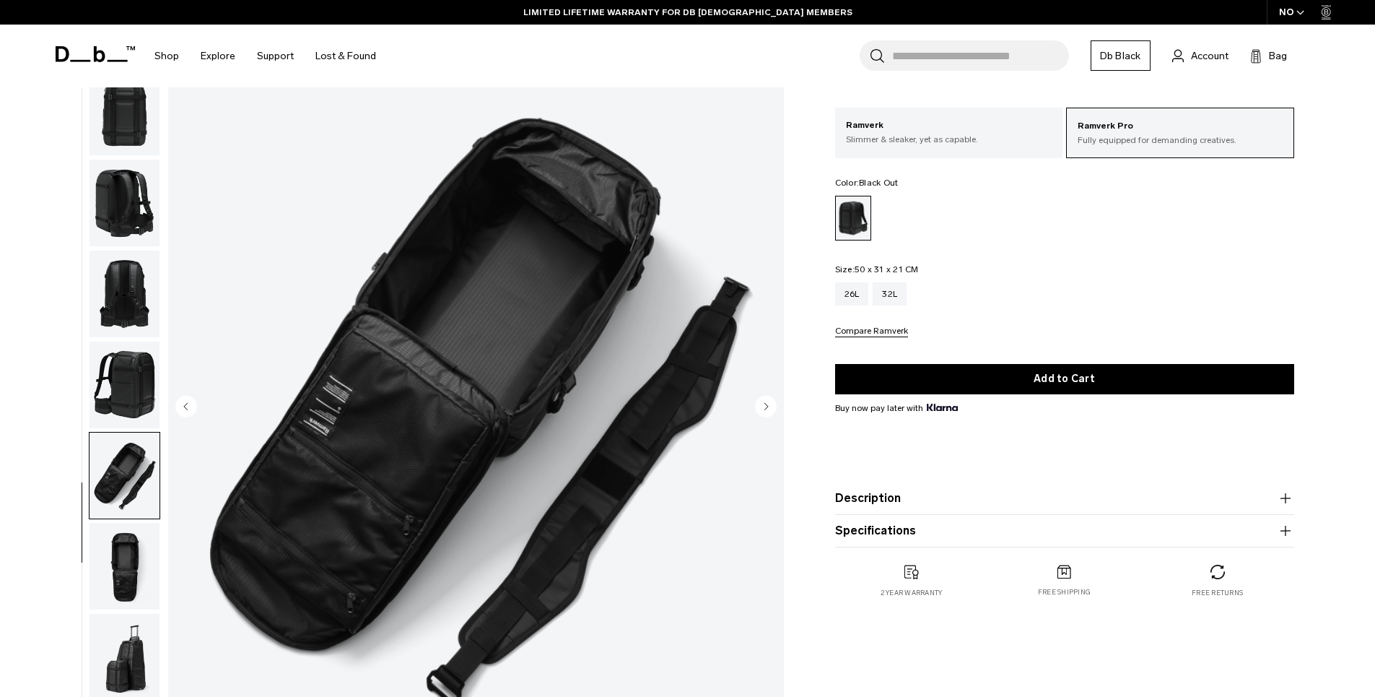
click at [144, 370] on img "button" at bounding box center [125, 385] width 70 height 87
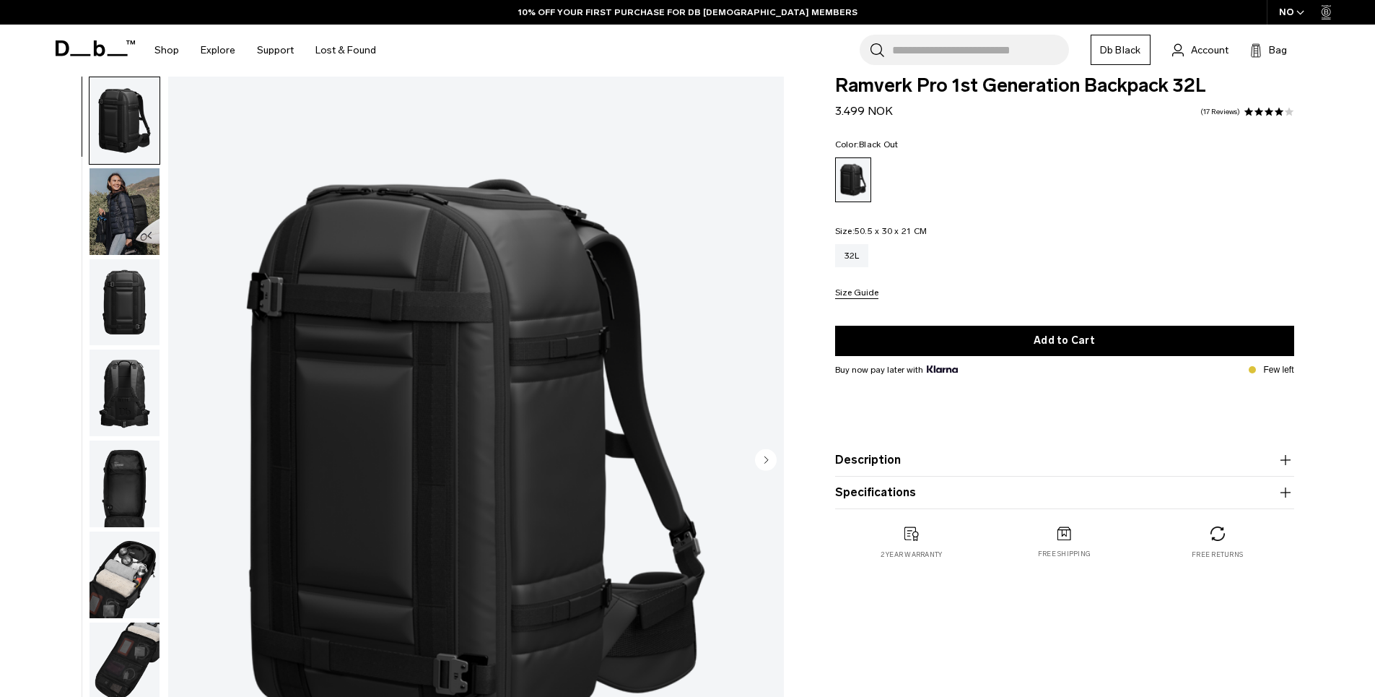
click at [117, 205] on img "button" at bounding box center [125, 211] width 70 height 87
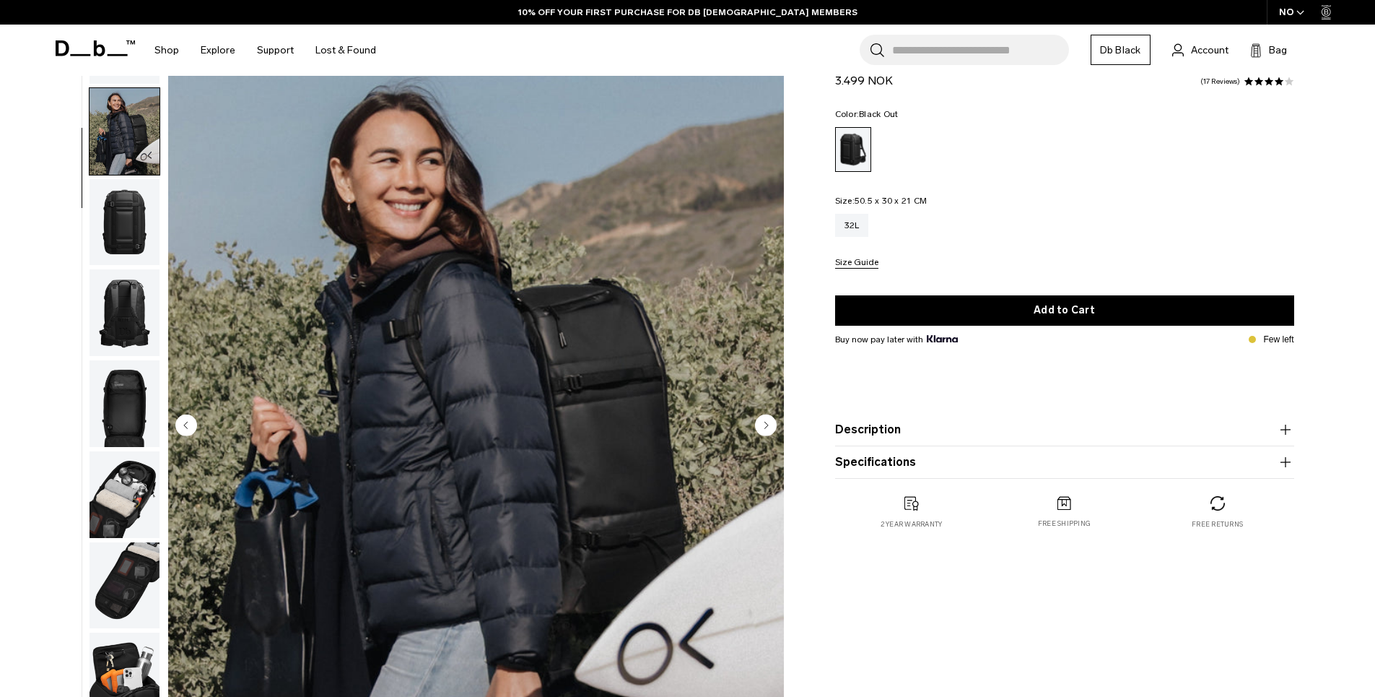
scroll to position [54, 0]
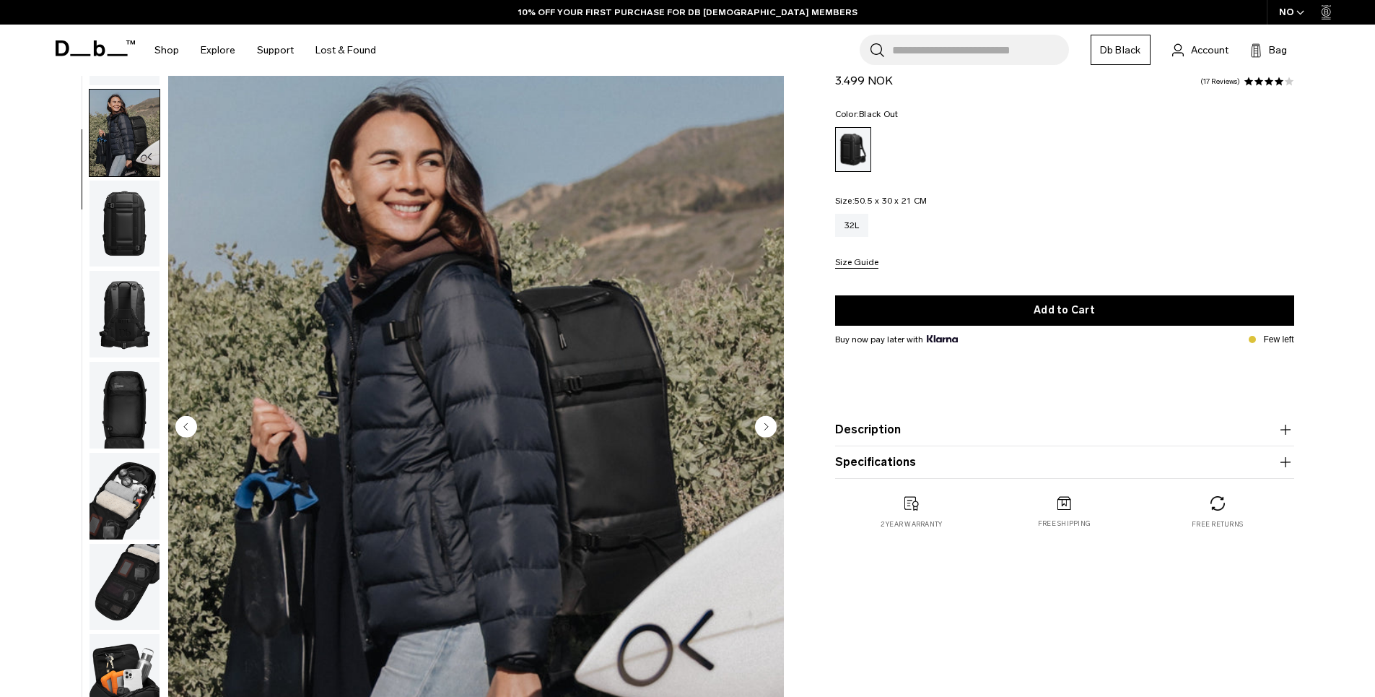
click at [116, 219] on img "button" at bounding box center [125, 224] width 70 height 87
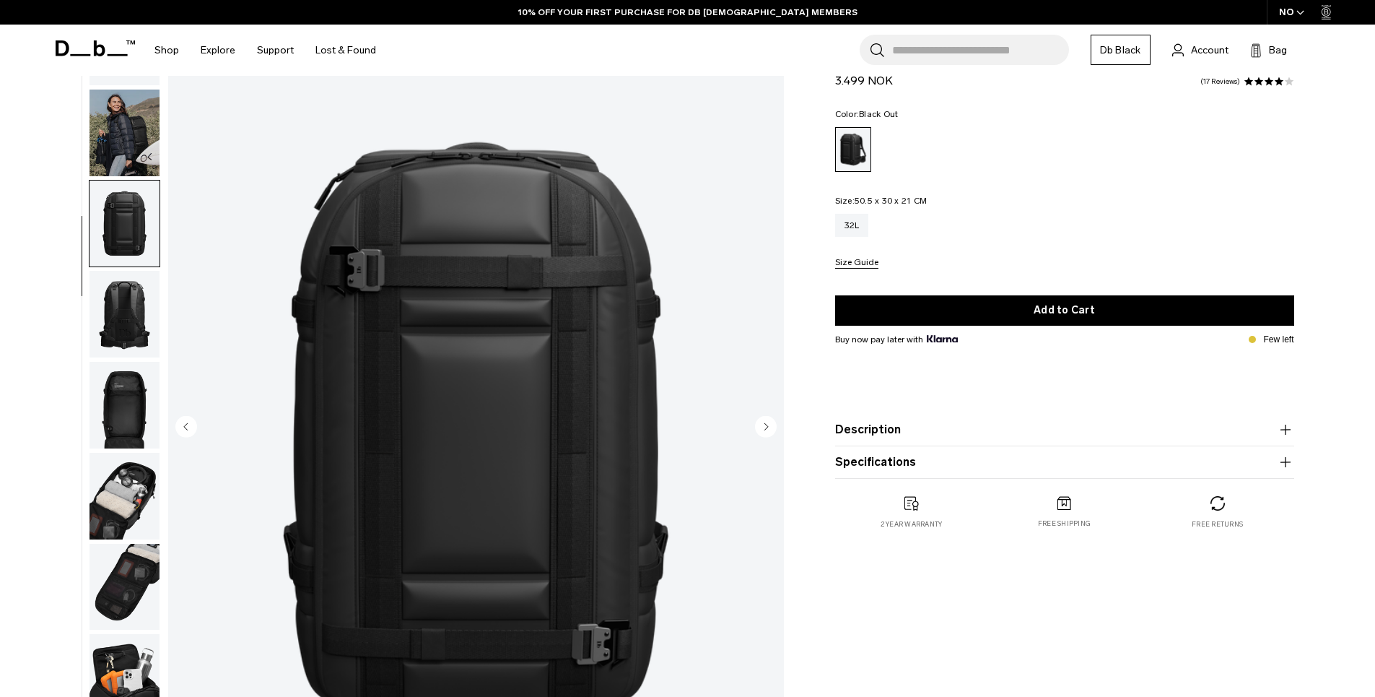
click at [121, 278] on img "button" at bounding box center [125, 314] width 70 height 87
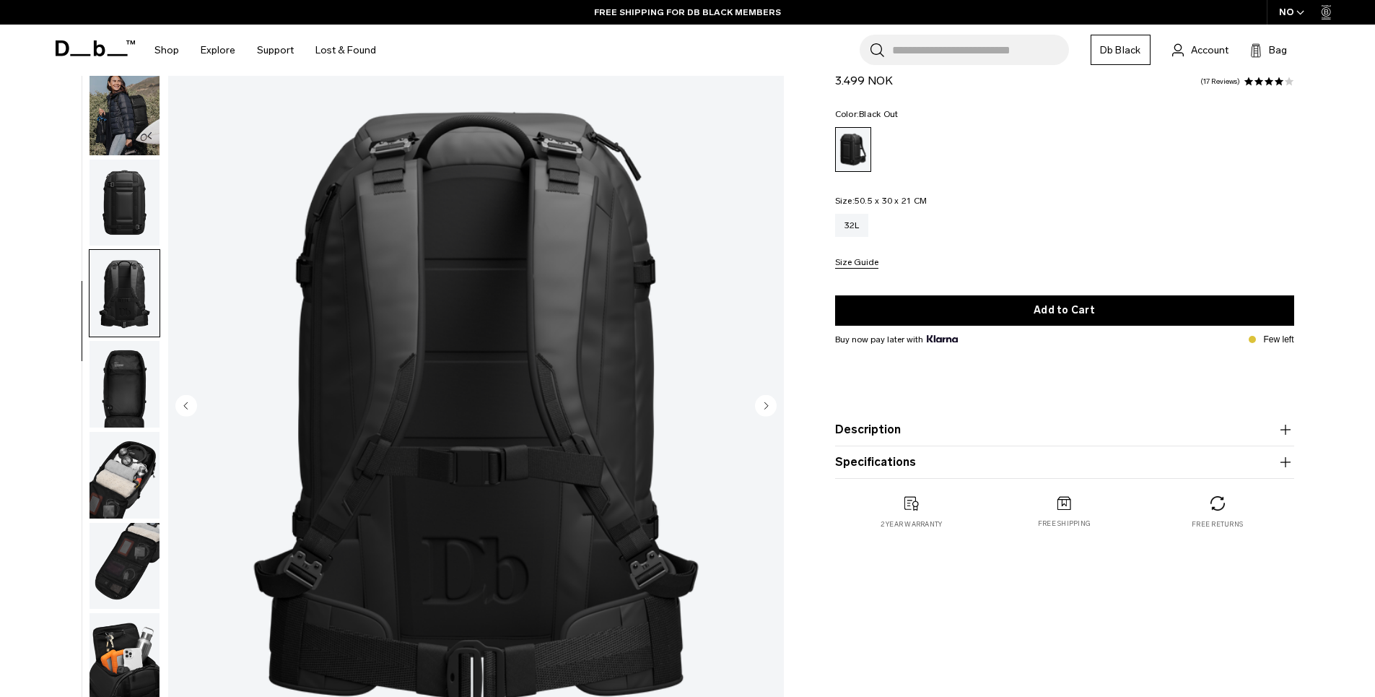
scroll to position [84, 0]
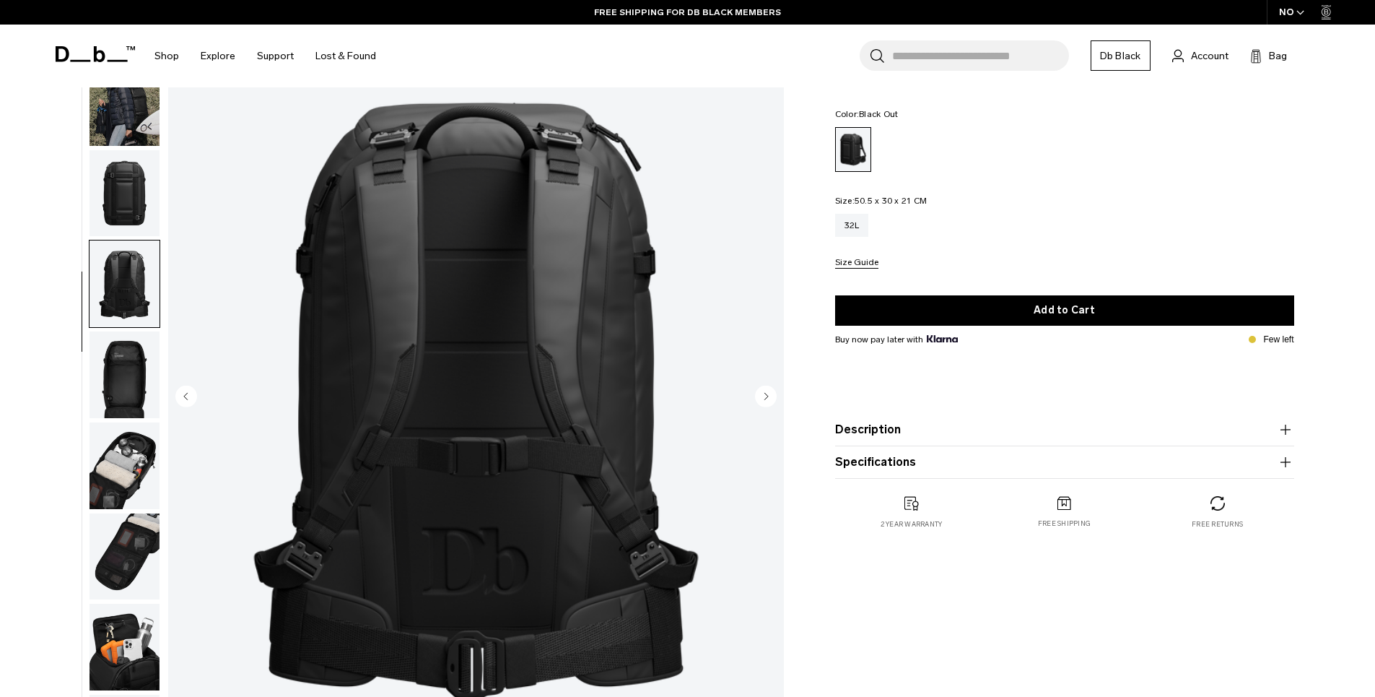
click at [132, 370] on img "button" at bounding box center [125, 374] width 70 height 87
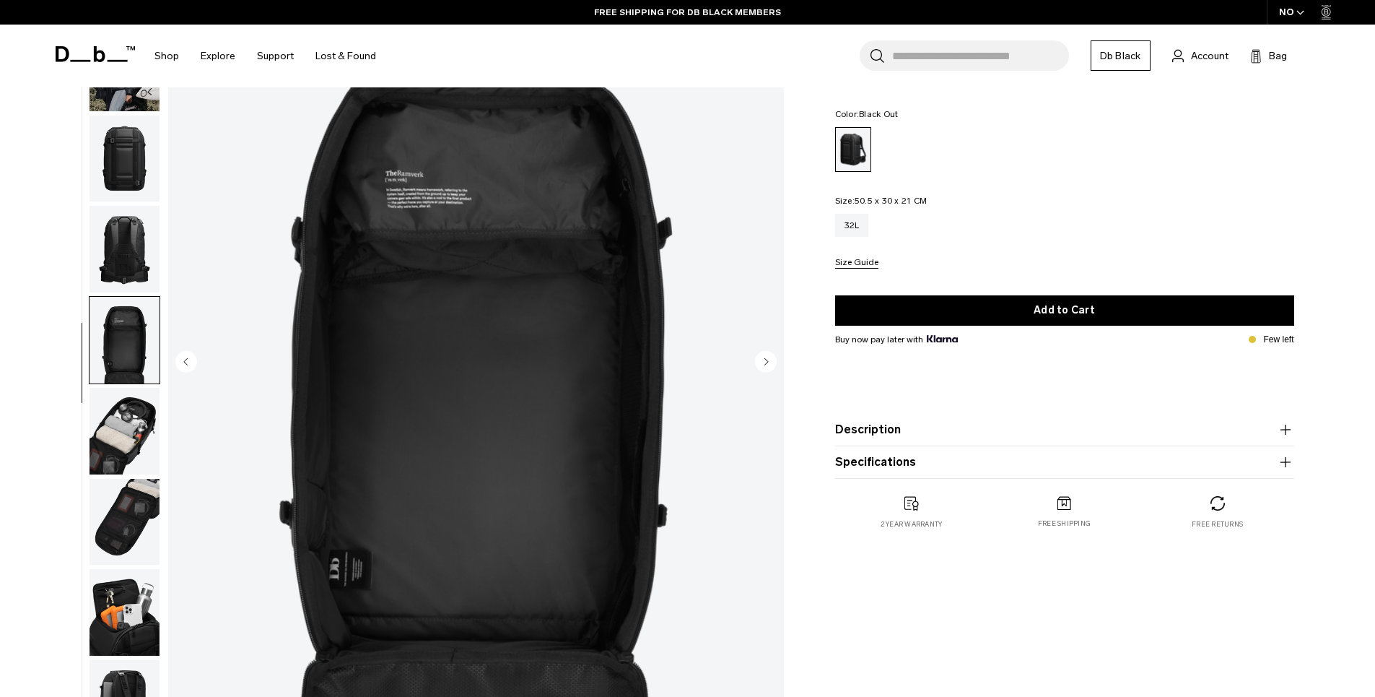
scroll to position [186, 0]
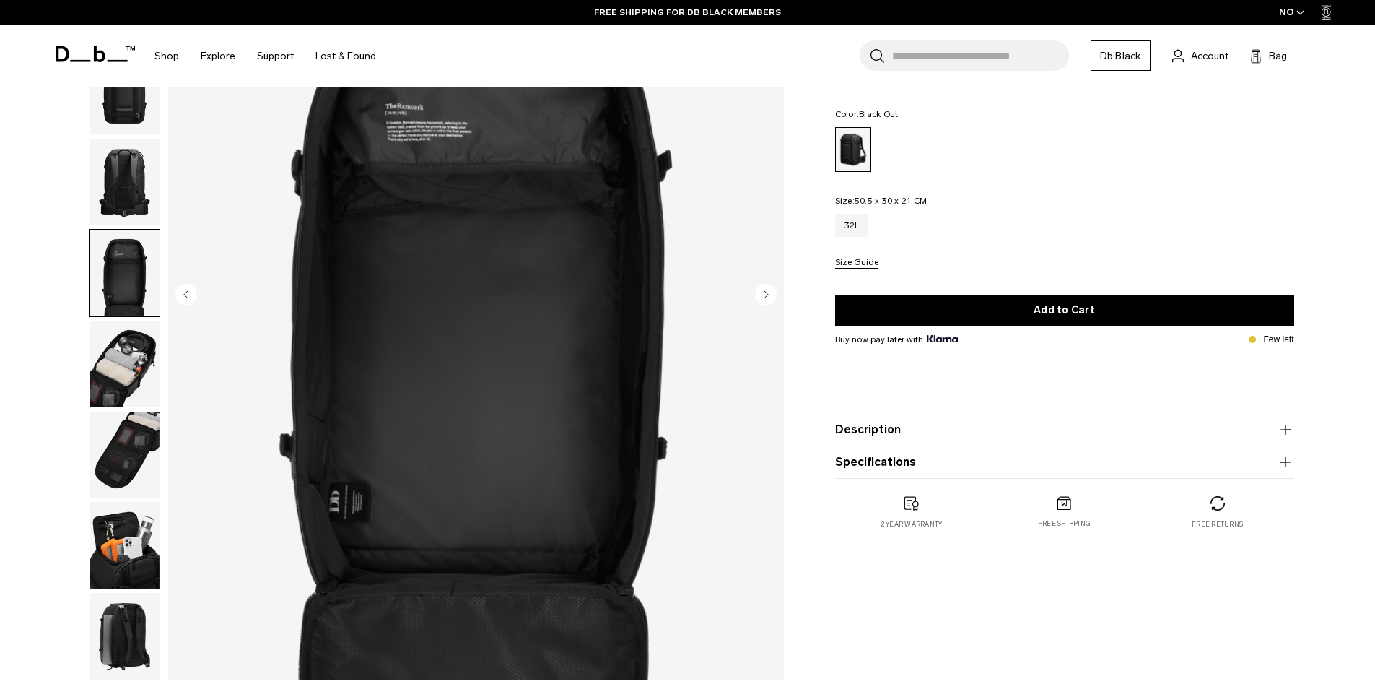
click at [132, 370] on img "button" at bounding box center [125, 364] width 70 height 87
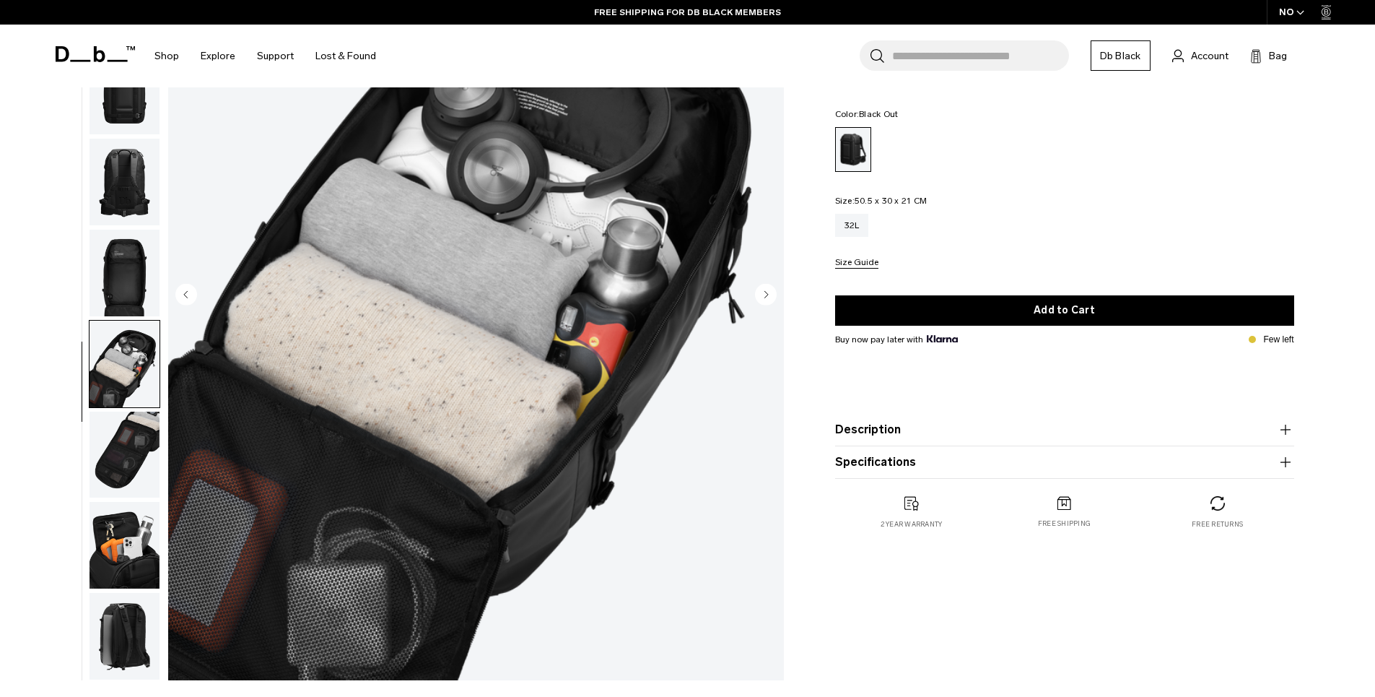
click at [123, 432] on img "button" at bounding box center [125, 455] width 70 height 87
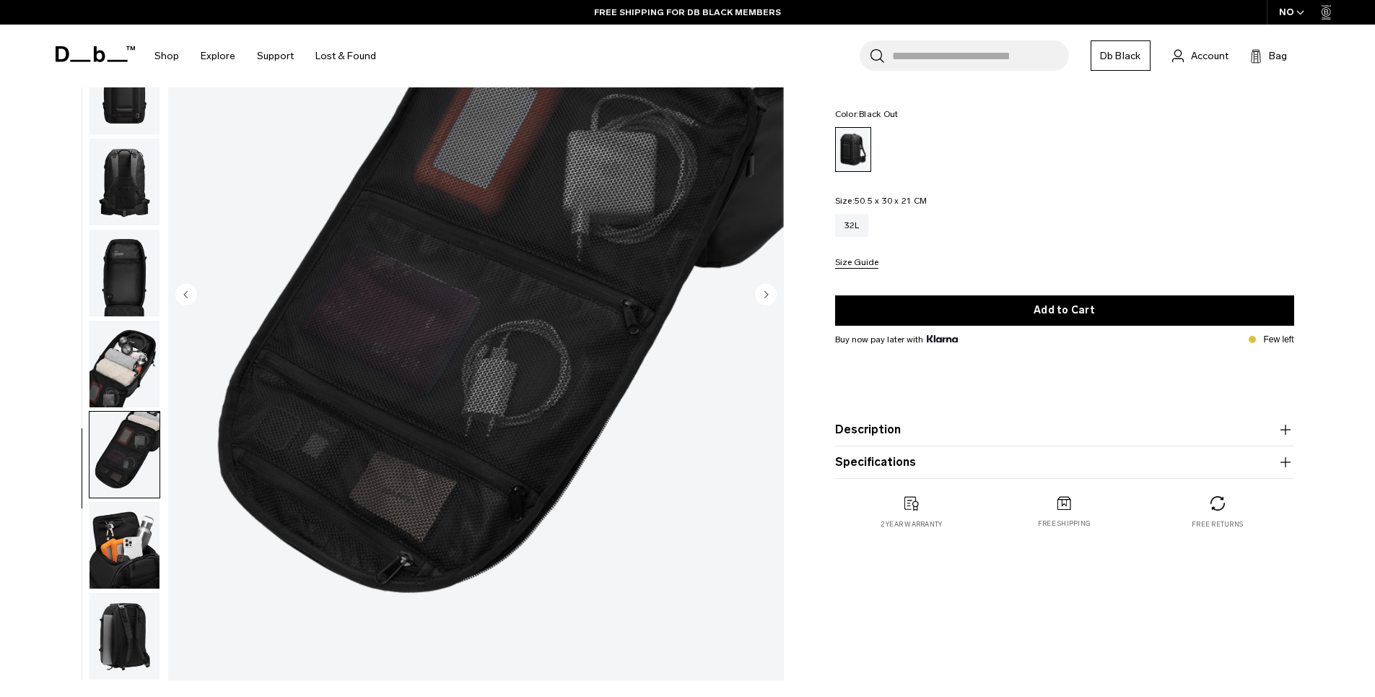
click at [128, 515] on img "button" at bounding box center [125, 545] width 70 height 87
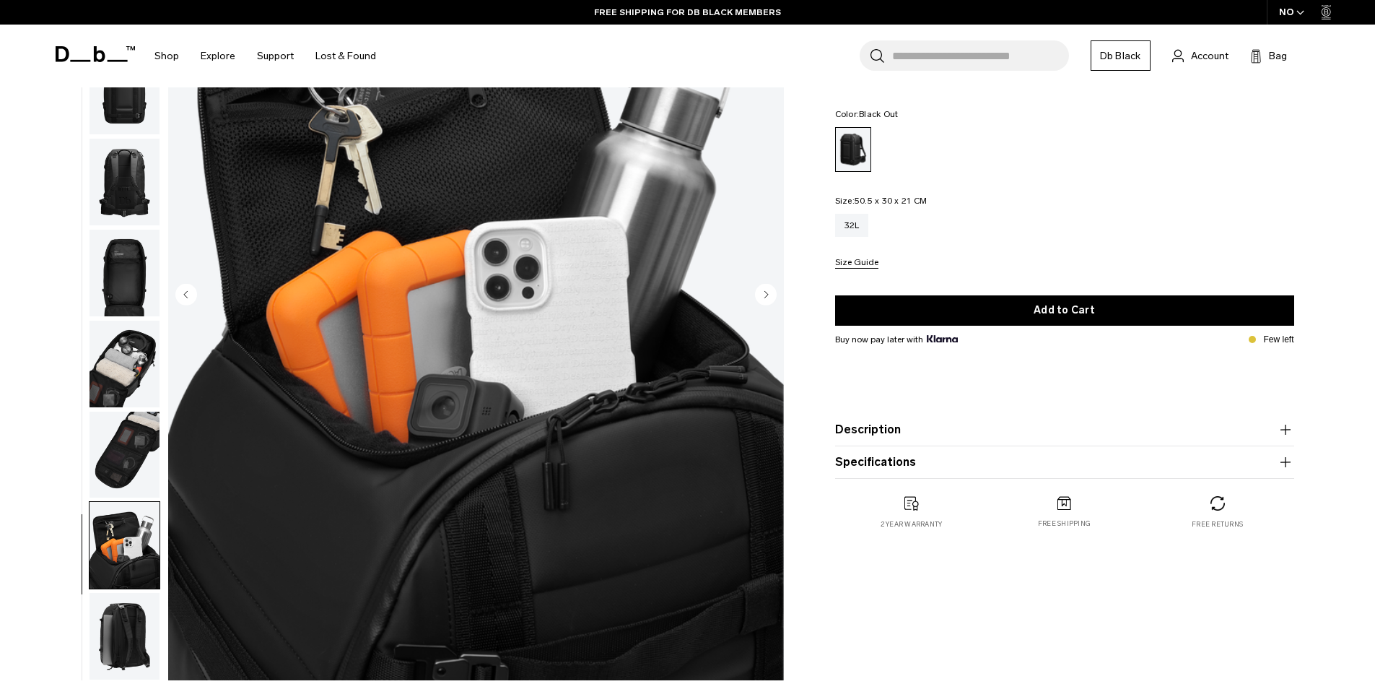
click at [119, 617] on img "button" at bounding box center [125, 636] width 70 height 87
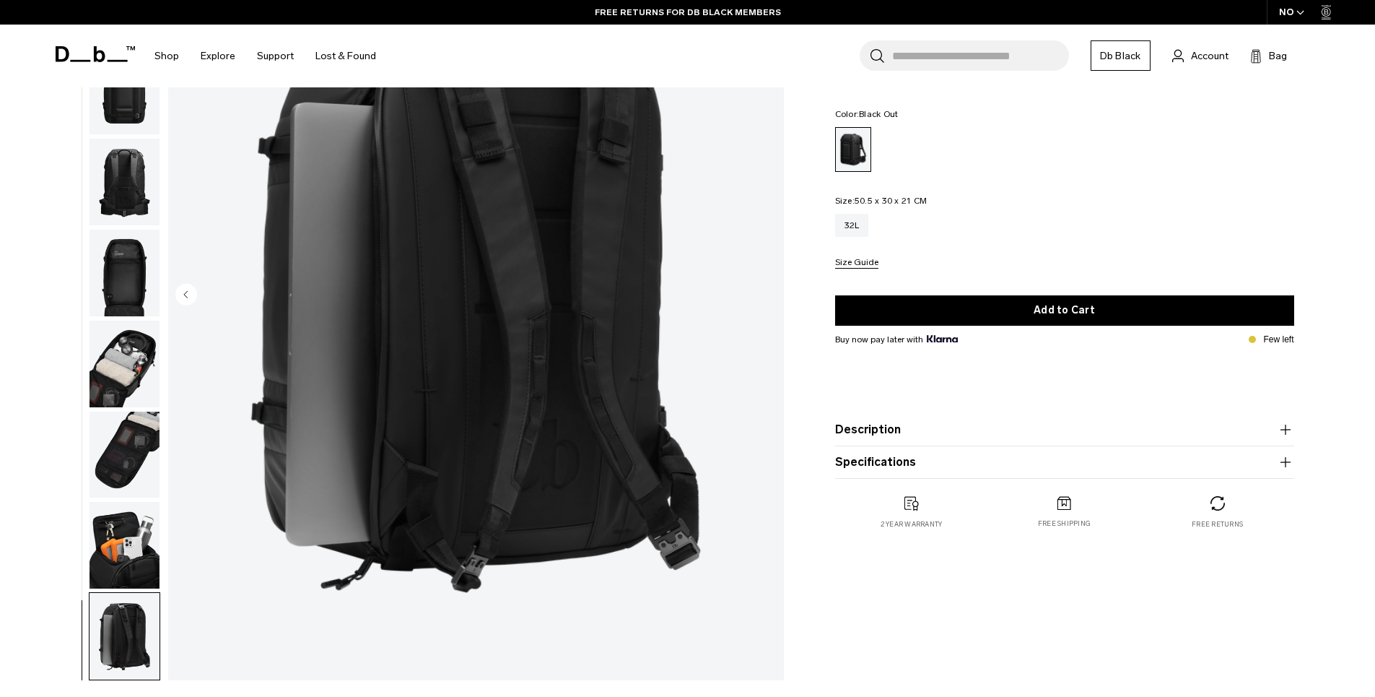
click at [121, 559] on img "button" at bounding box center [125, 545] width 70 height 87
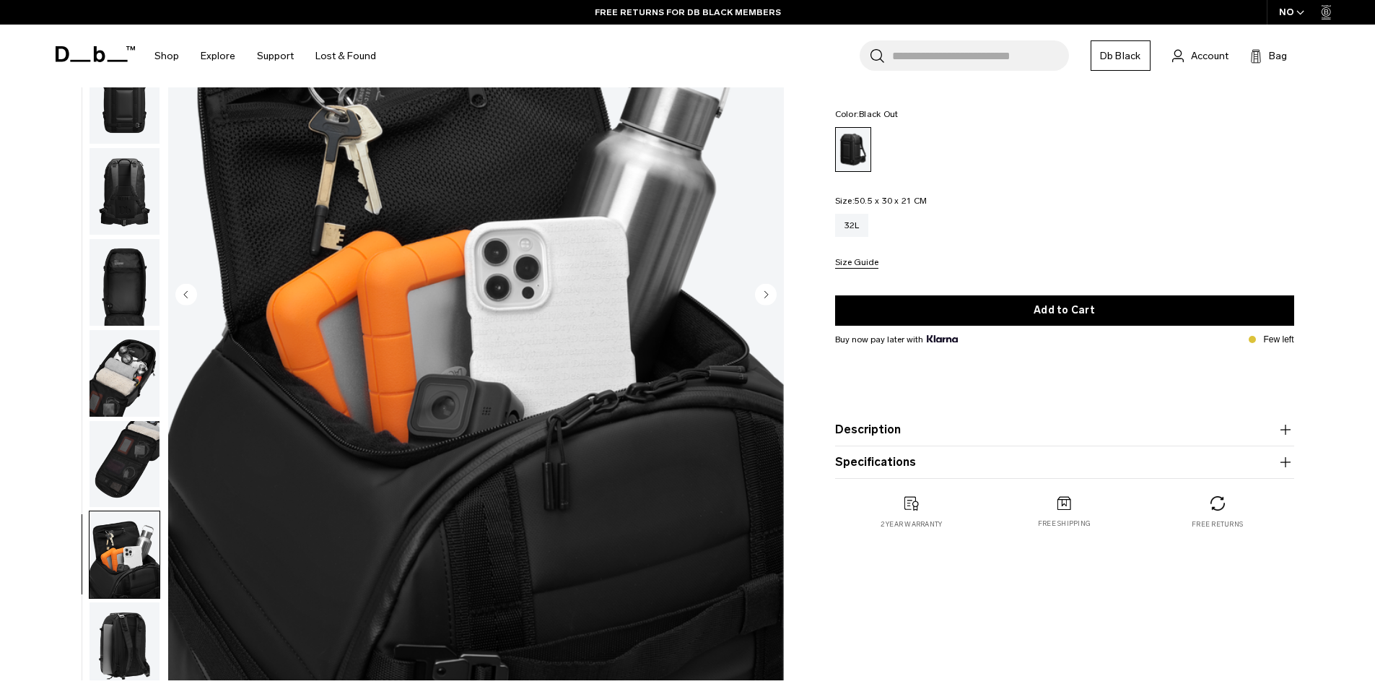
scroll to position [44, 0]
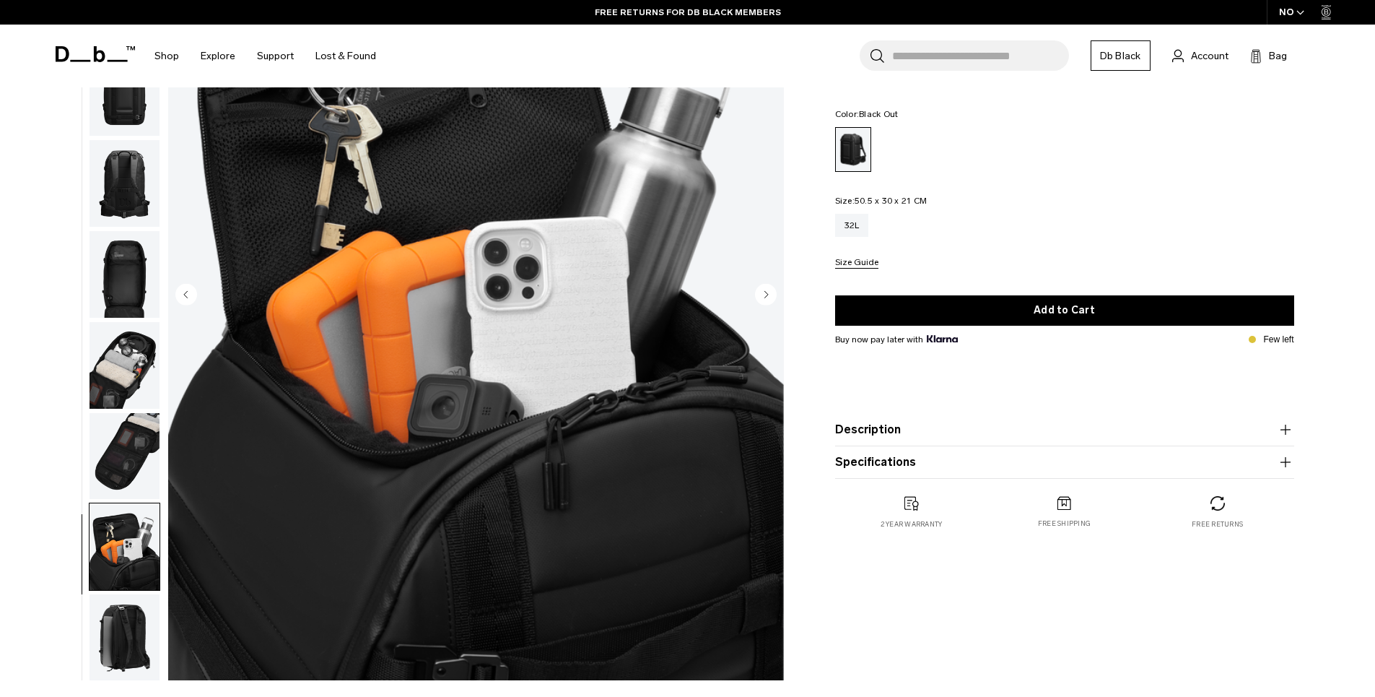
click at [123, 630] on img "button" at bounding box center [125, 637] width 70 height 87
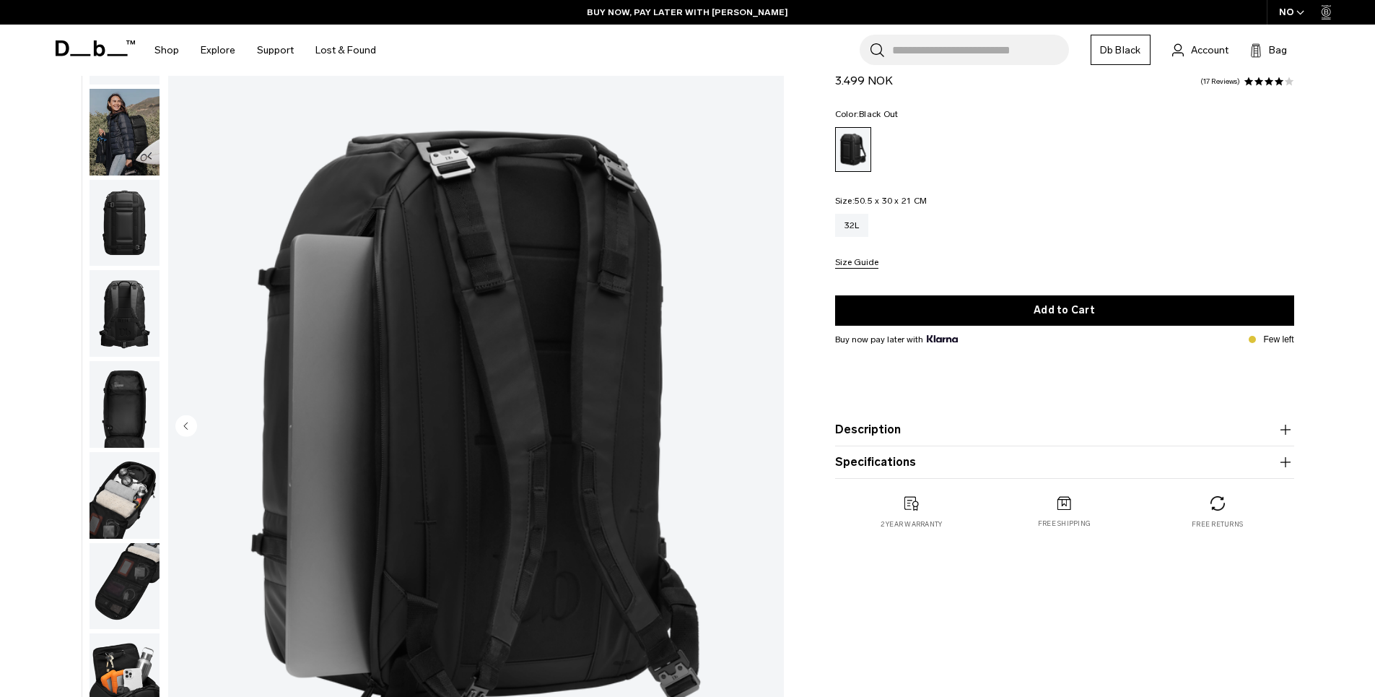
scroll to position [93, 0]
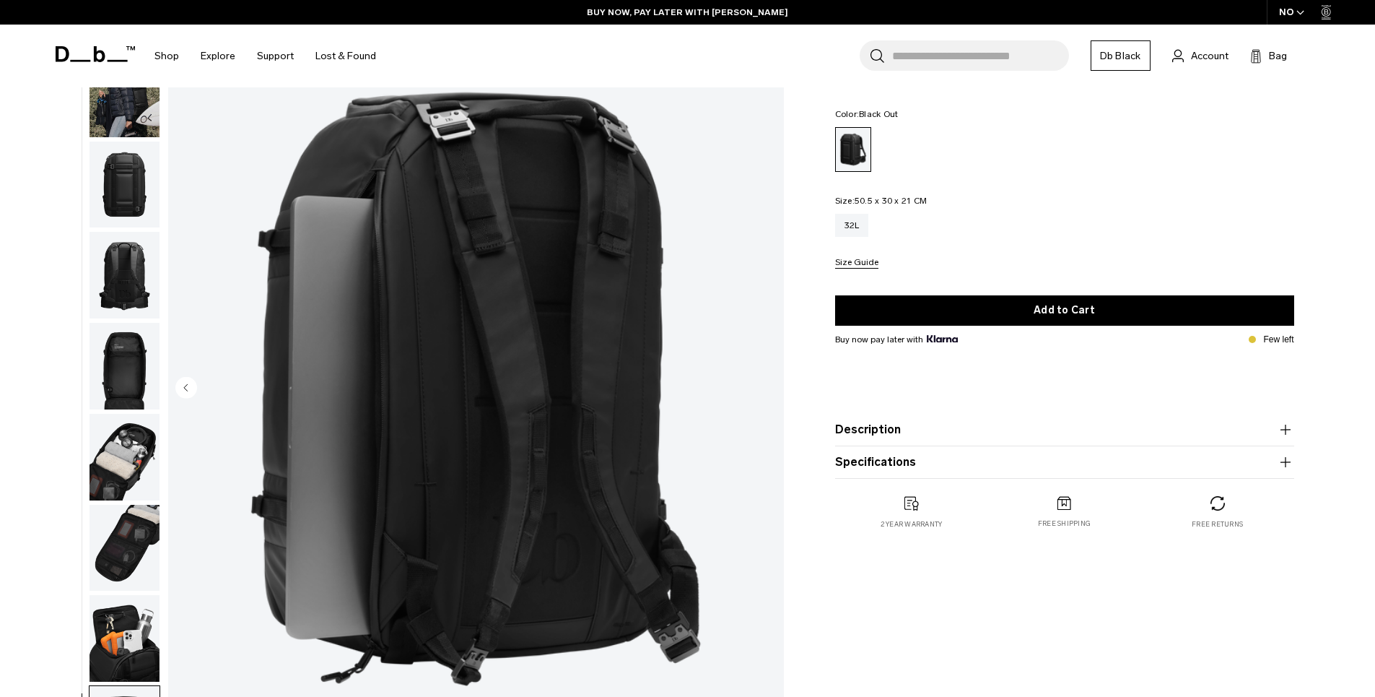
click at [128, 353] on img "button" at bounding box center [125, 366] width 70 height 87
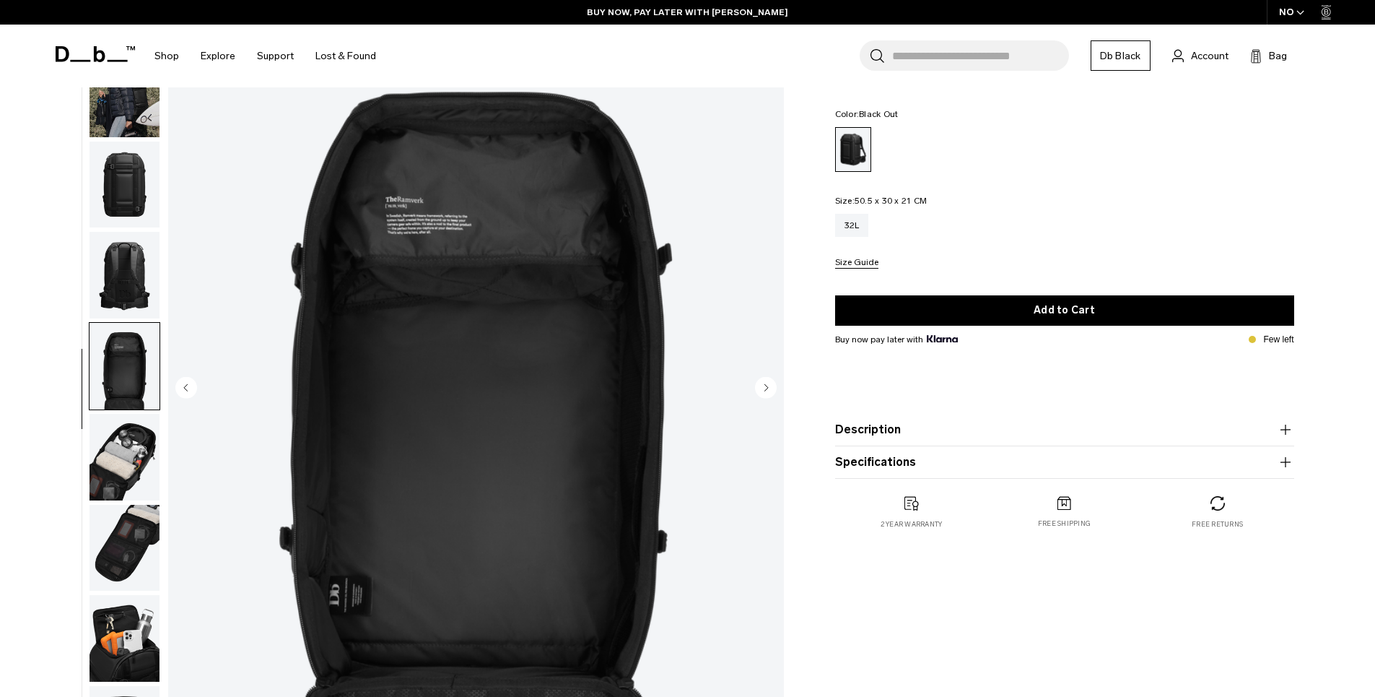
click at [114, 431] on img "button" at bounding box center [125, 457] width 70 height 87
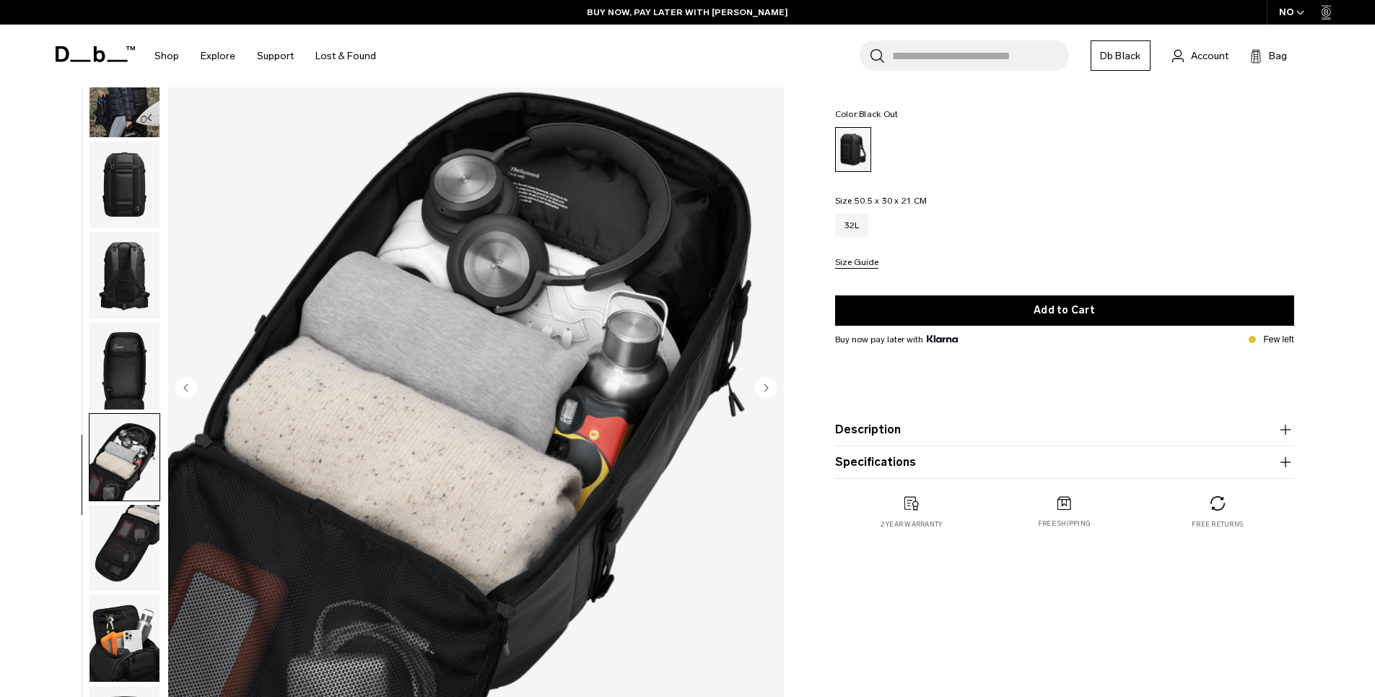
click at [129, 556] on img "button" at bounding box center [125, 548] width 70 height 87
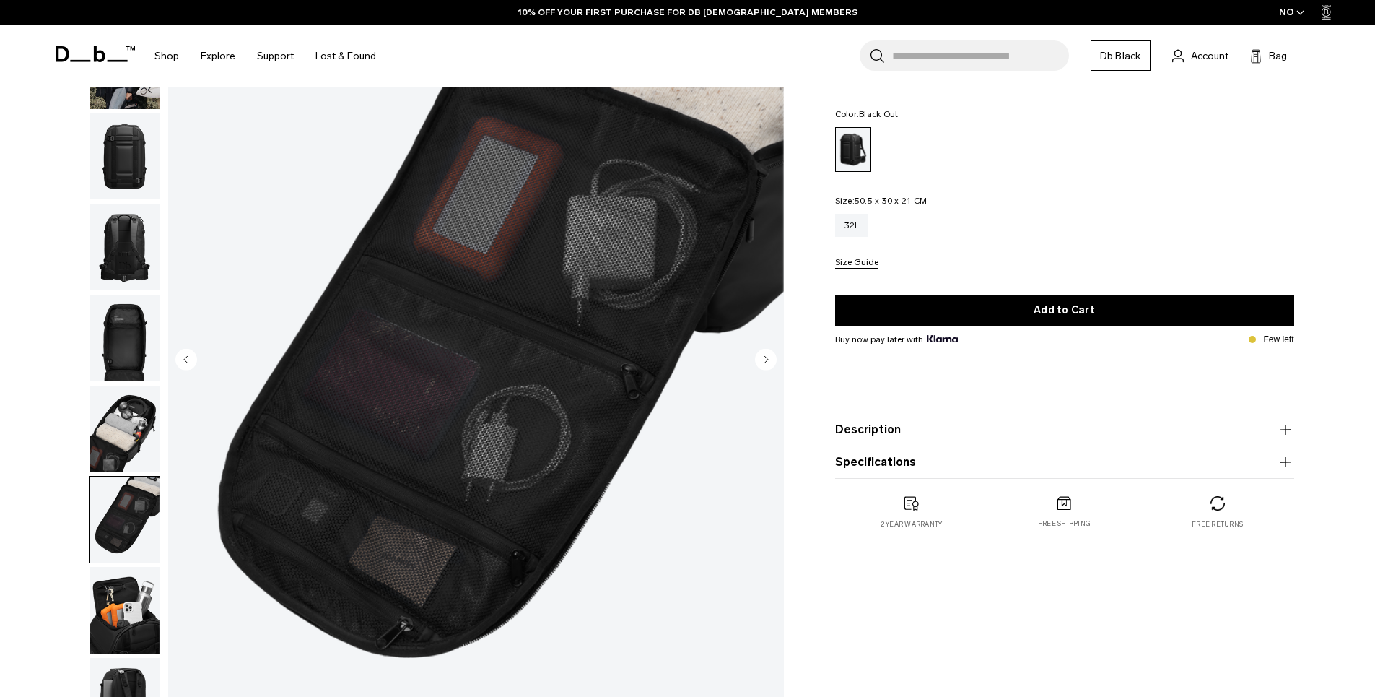
scroll to position [128, 0]
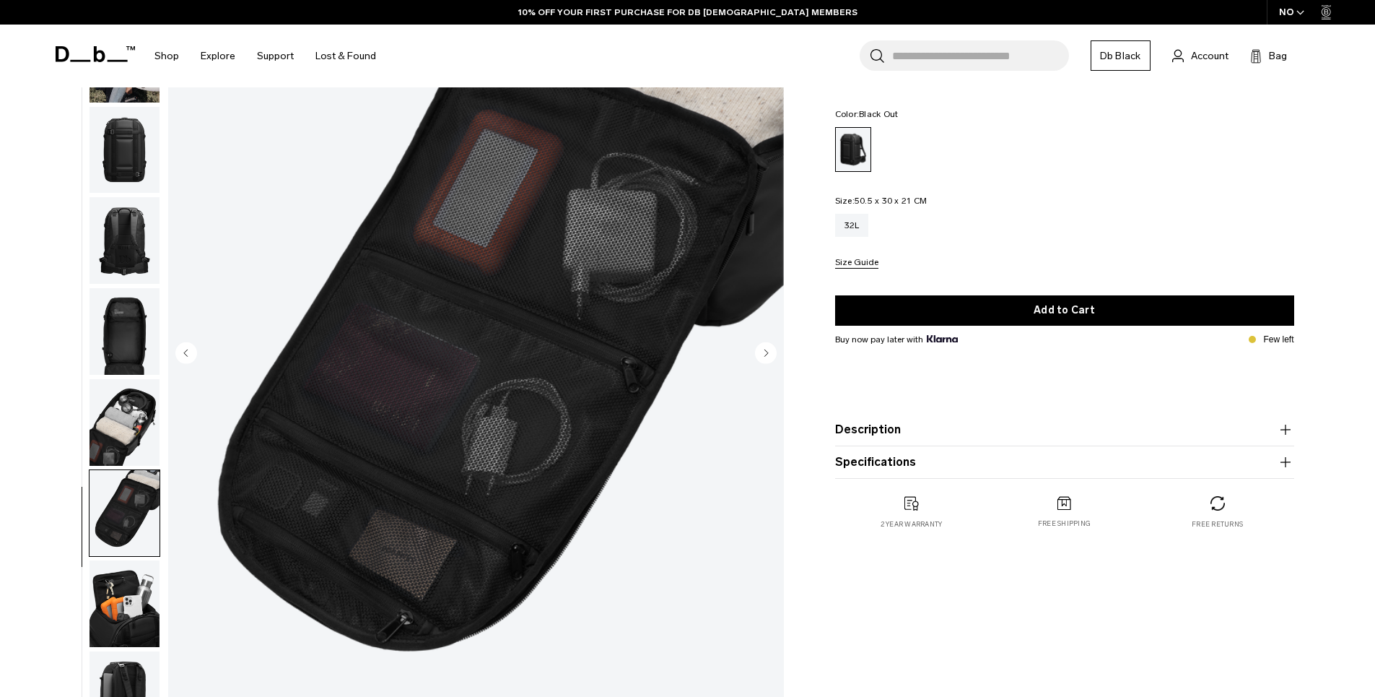
click at [108, 571] on img "button" at bounding box center [125, 603] width 70 height 87
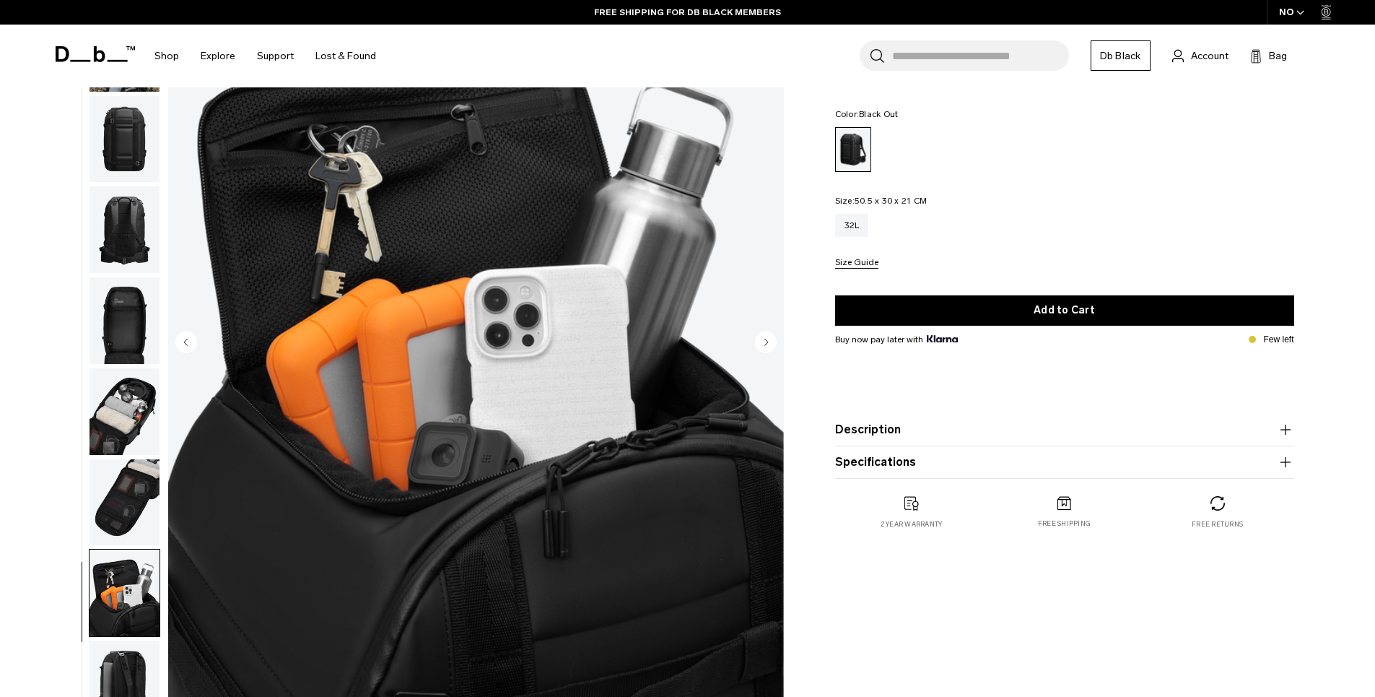
scroll to position [145, 0]
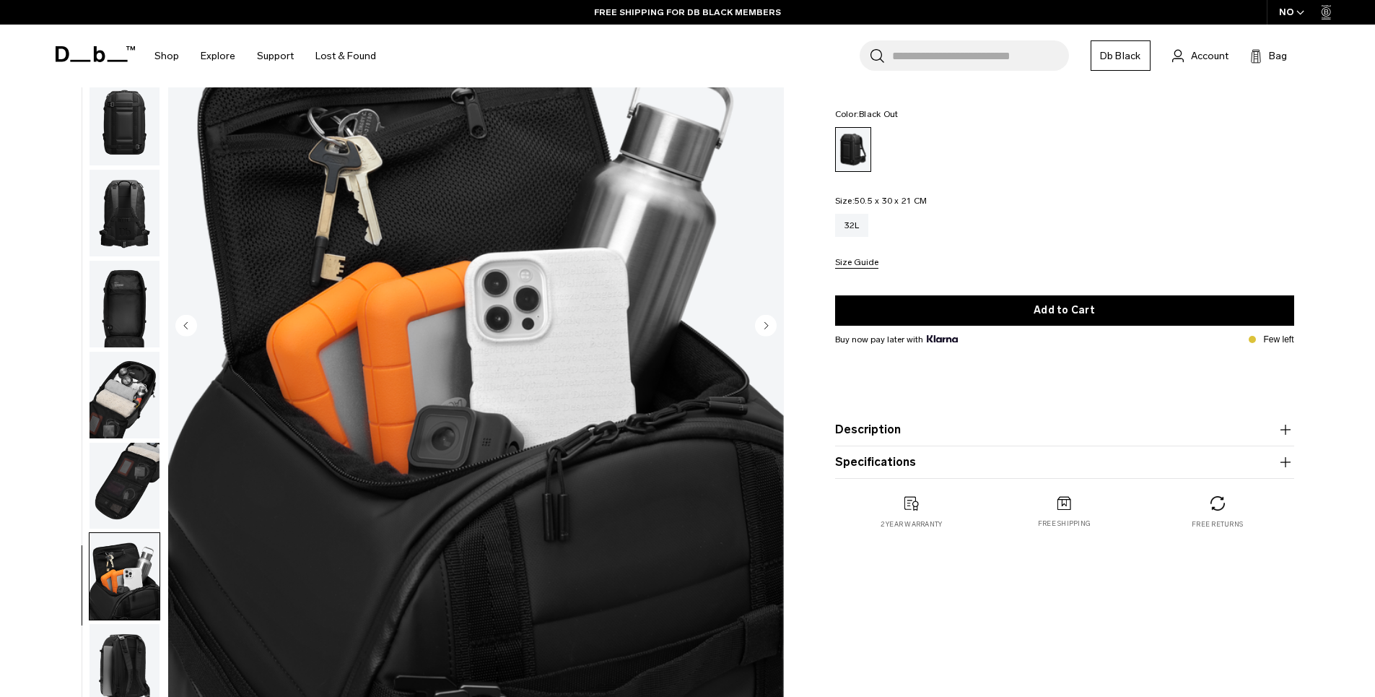
click at [108, 571] on img "button" at bounding box center [125, 576] width 70 height 87
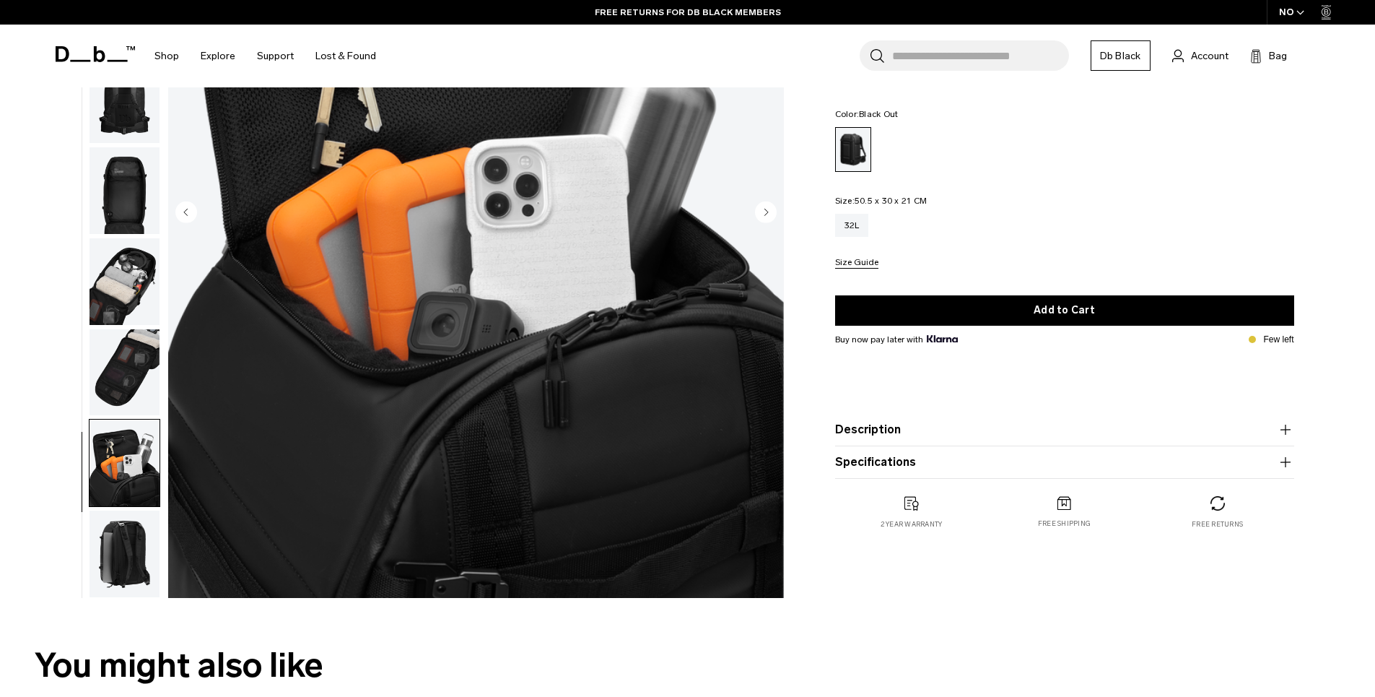
click at [108, 571] on img "button" at bounding box center [125, 553] width 70 height 87
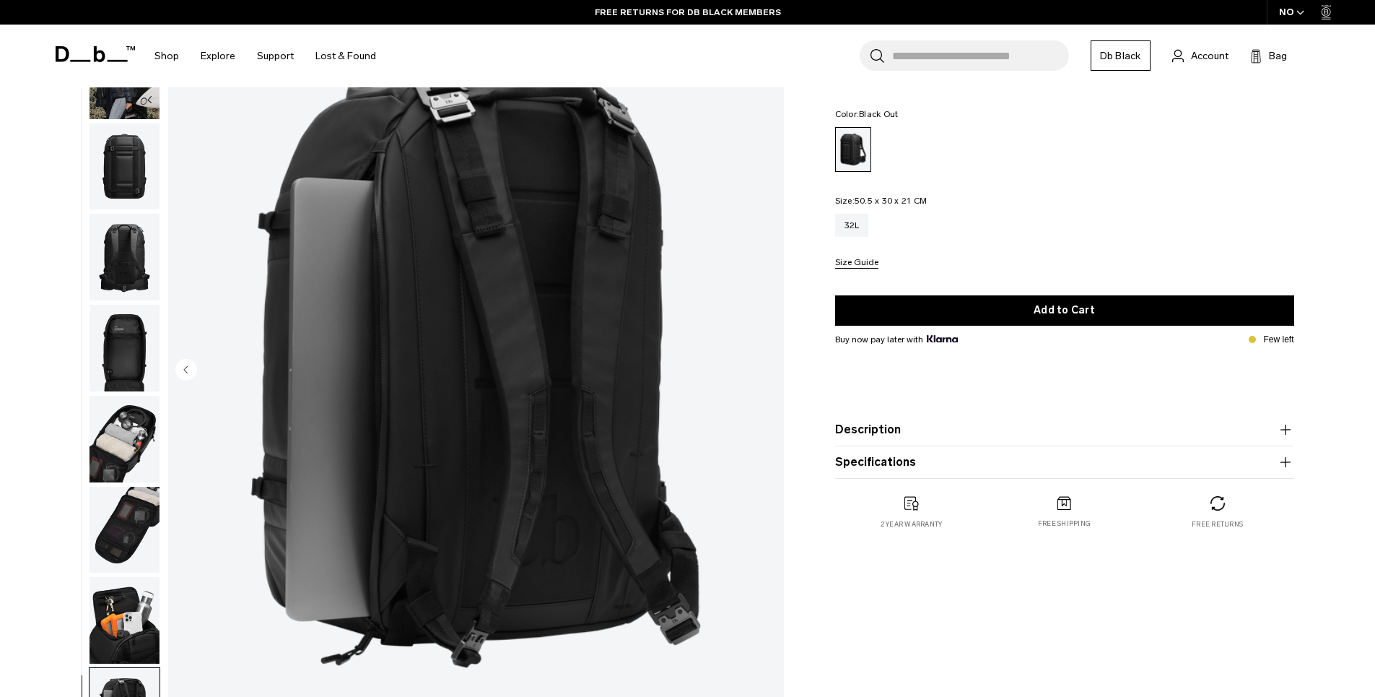
scroll to position [71, 0]
